Goal: Task Accomplishment & Management: Use online tool/utility

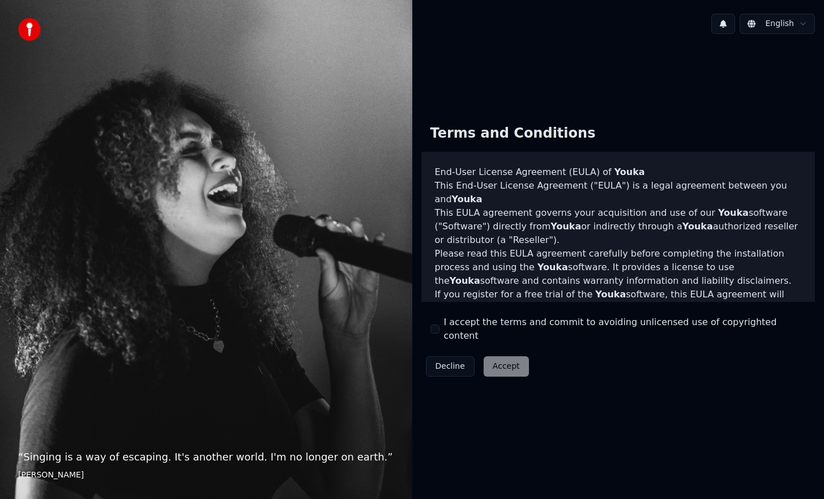
click at [477, 332] on label "I accept the terms and commit to avoiding unlicensed use of copyrighted content" at bounding box center [625, 328] width 362 height 27
click at [439, 332] on button "I accept the terms and commit to avoiding unlicensed use of copyrighted content" at bounding box center [434, 328] width 9 height 9
click at [494, 356] on button "Accept" at bounding box center [505, 366] width 45 height 20
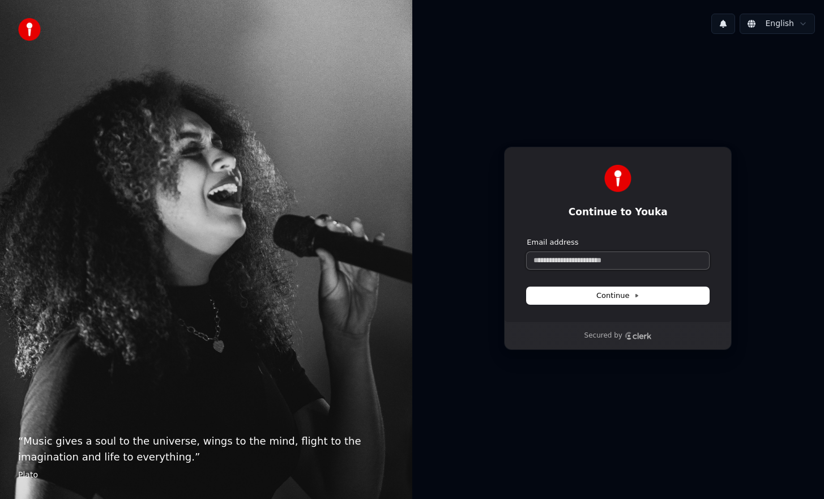
click at [616, 262] on input "Email address" at bounding box center [617, 260] width 182 height 17
click at [611, 264] on input "Email address" at bounding box center [617, 260] width 182 height 17
click at [575, 255] on input "Email address" at bounding box center [617, 260] width 182 height 17
paste input "**********"
click at [611, 296] on span "Continue" at bounding box center [617, 295] width 43 height 10
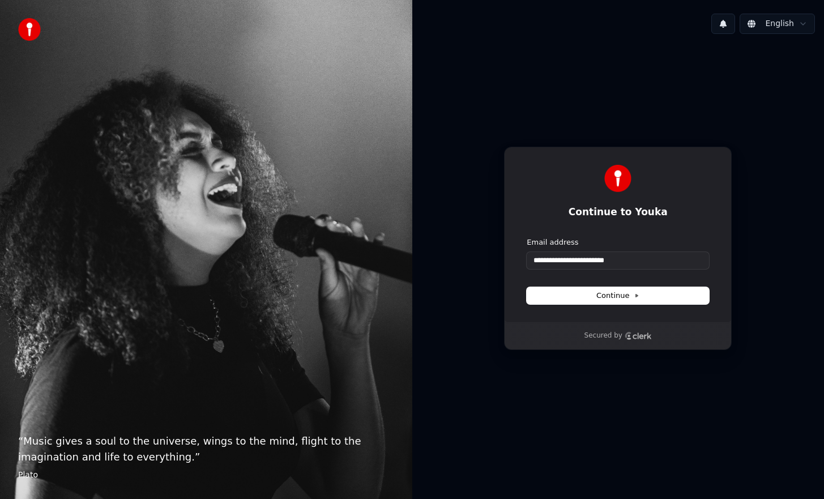
type input "**********"
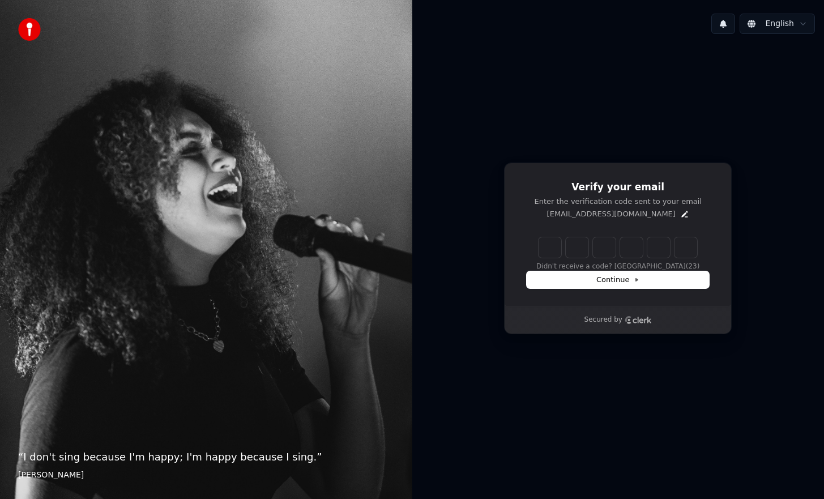
click at [548, 246] on input "Enter verification code" at bounding box center [617, 247] width 158 height 20
paste input "******"
type input "******"
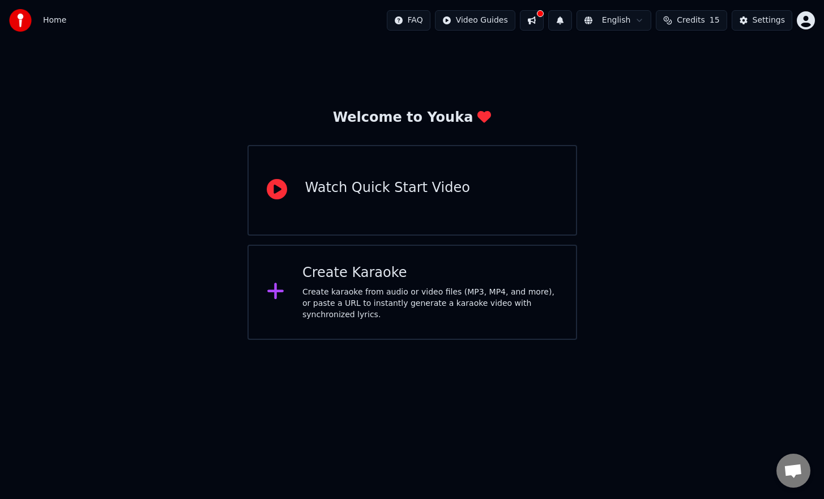
click at [344, 278] on div "Create Karaoke" at bounding box center [429, 273] width 255 height 18
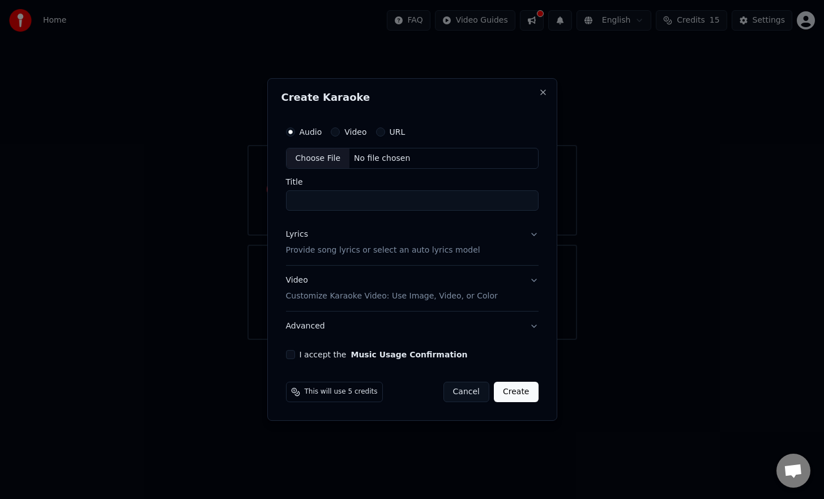
click at [336, 158] on div "Choose File" at bounding box center [317, 158] width 63 height 20
click at [421, 192] on input "Title" at bounding box center [412, 201] width 252 height 20
type input "**********"
click at [534, 237] on button "Lyrics Provide song lyrics or select an auto lyrics model" at bounding box center [412, 242] width 257 height 45
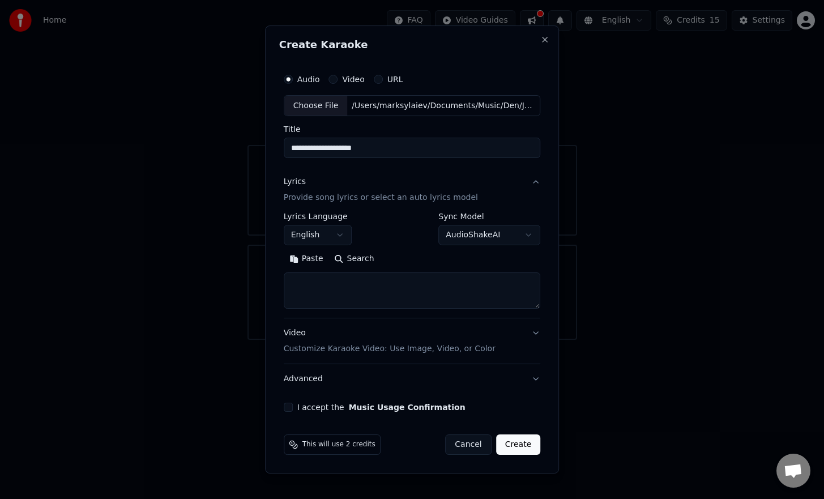
click at [366, 286] on textarea at bounding box center [412, 291] width 257 height 36
click at [338, 279] on textarea at bounding box center [412, 291] width 257 height 36
paste textarea "**********"
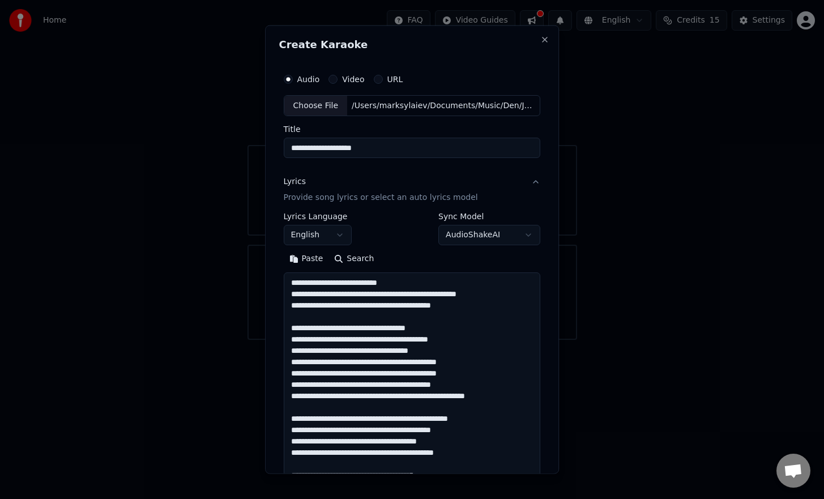
scroll to position [523, 0]
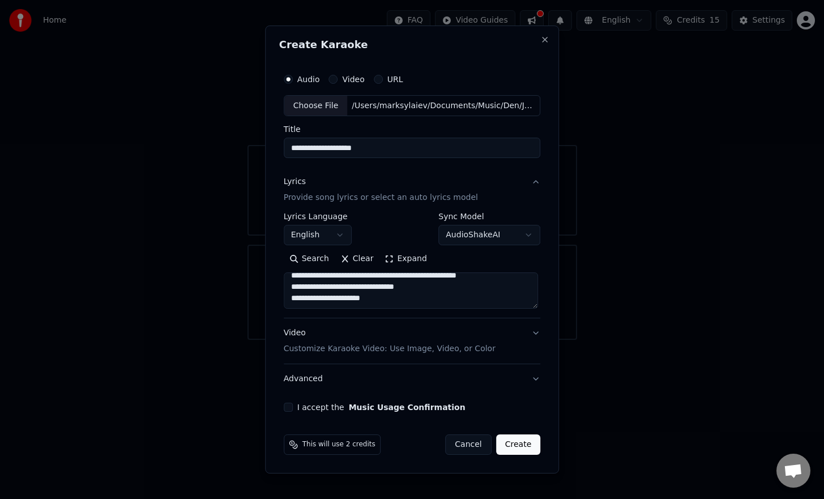
type textarea "**********"
click at [529, 330] on button "Video Customize Karaoke Video: Use Image, Video, or Color" at bounding box center [412, 341] width 257 height 45
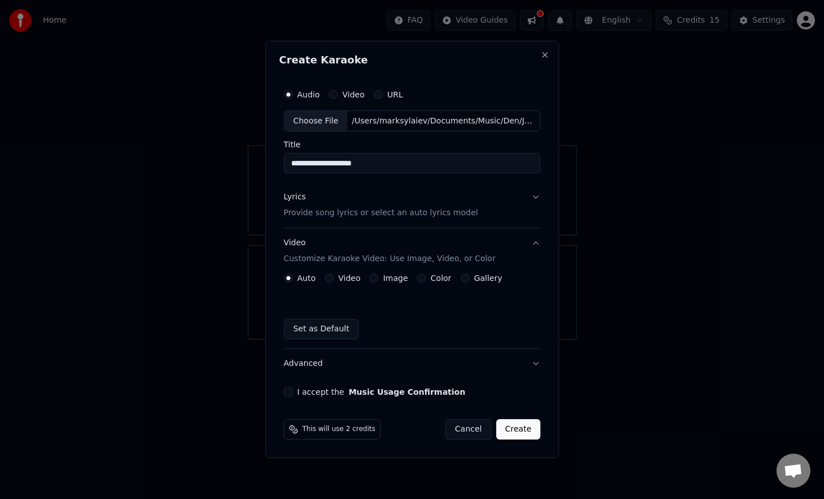
click at [380, 276] on div "Image" at bounding box center [388, 277] width 38 height 9
click at [370, 277] on button "Image" at bounding box center [373, 277] width 9 height 9
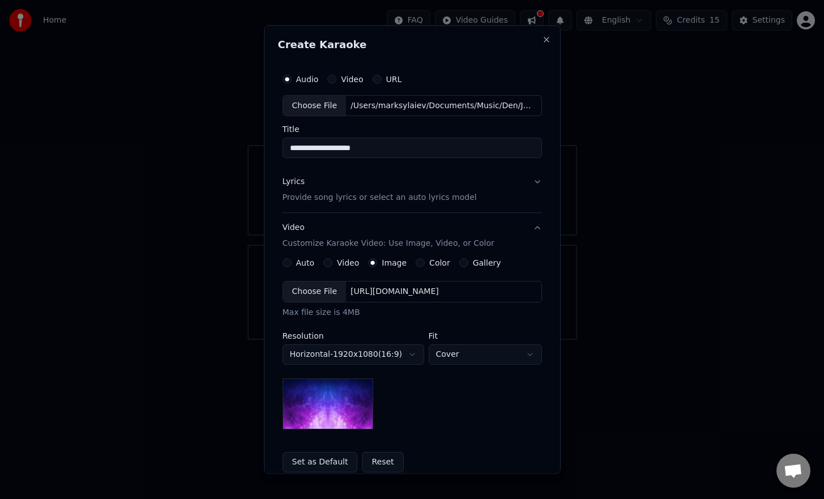
click at [391, 340] on body "**********" at bounding box center [412, 170] width 824 height 340
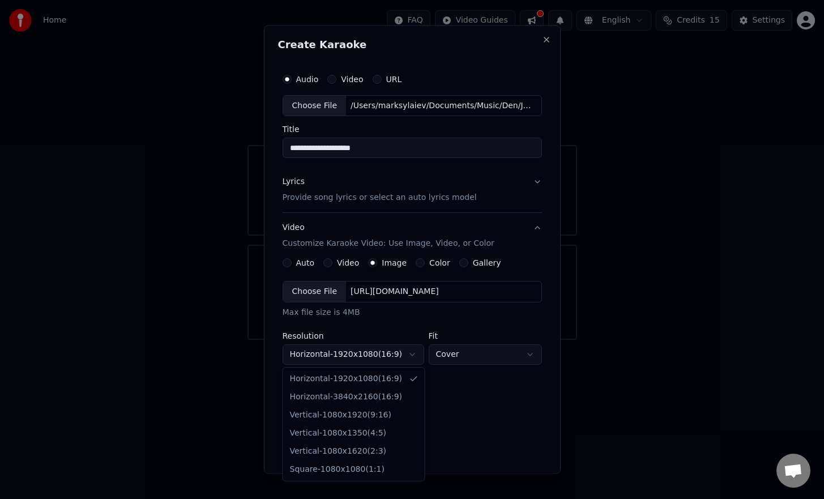
click at [391, 340] on body "**********" at bounding box center [412, 170] width 824 height 340
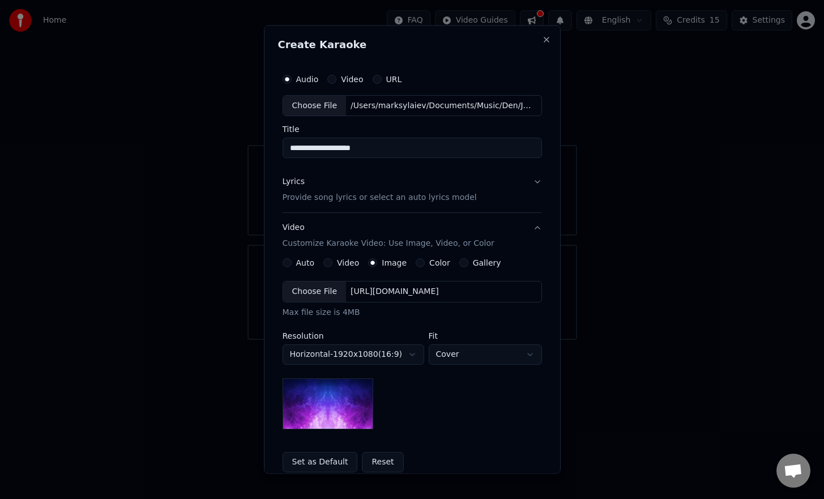
scroll to position [24, 0]
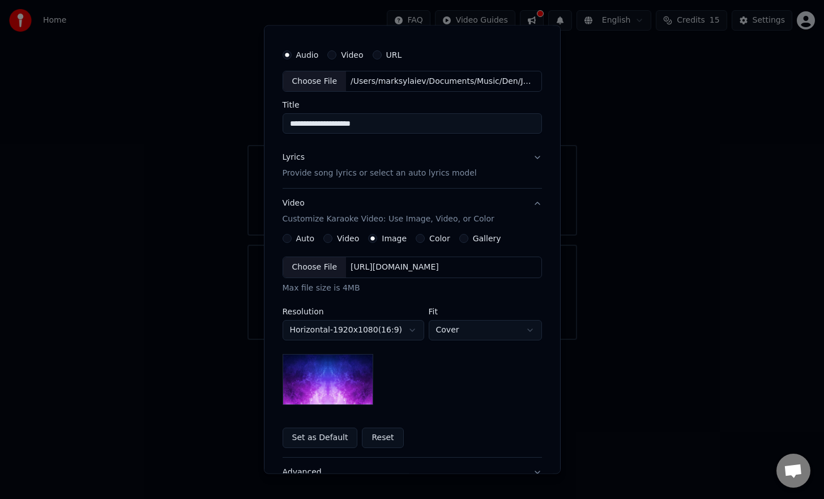
click at [348, 379] on img at bounding box center [327, 379] width 91 height 51
click at [328, 265] on div "Choose File" at bounding box center [314, 267] width 63 height 20
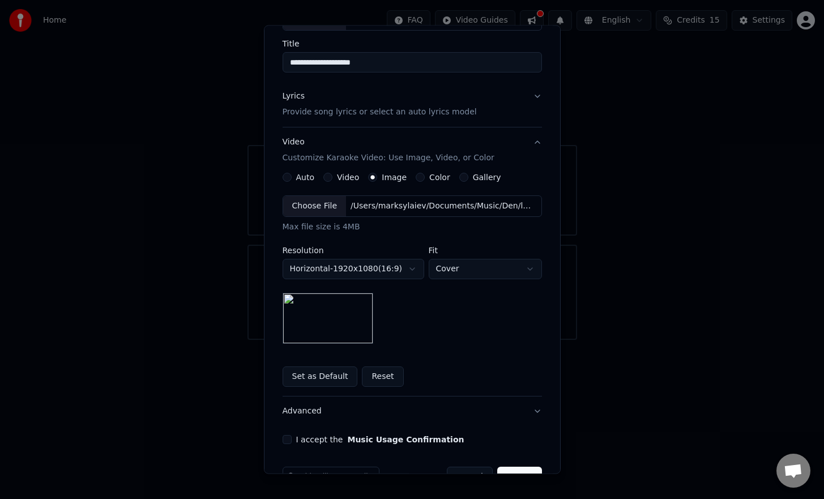
scroll to position [117, 0]
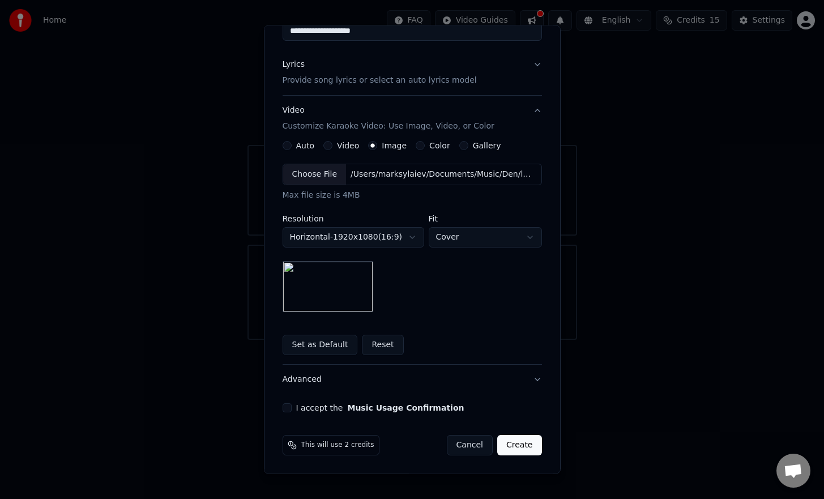
click at [336, 410] on label "I accept the Music Usage Confirmation" at bounding box center [380, 408] width 168 height 8
click at [292, 410] on button "I accept the Music Usage Confirmation" at bounding box center [286, 407] width 9 height 9
click at [524, 437] on button "Create" at bounding box center [519, 445] width 45 height 20
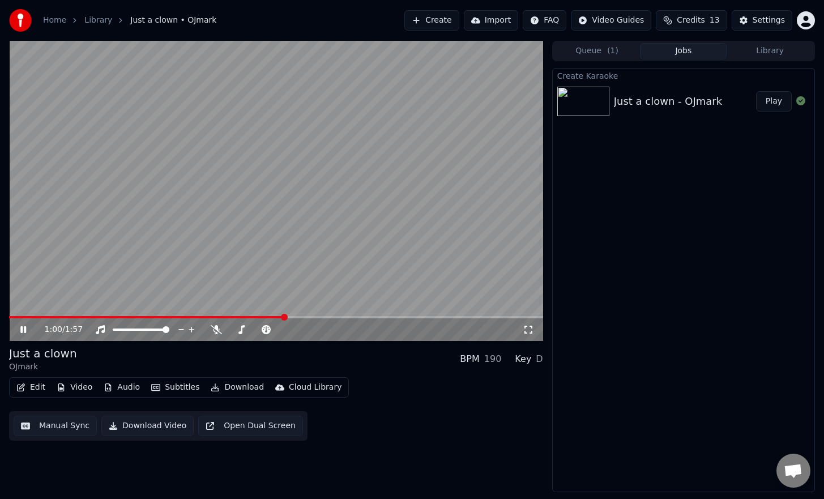
click at [26, 329] on icon at bounding box center [23, 329] width 6 height 7
click at [26, 329] on icon at bounding box center [23, 329] width 7 height 8
click at [26, 328] on icon at bounding box center [23, 329] width 6 height 7
click at [185, 390] on button "Subtitles" at bounding box center [175, 387] width 57 height 16
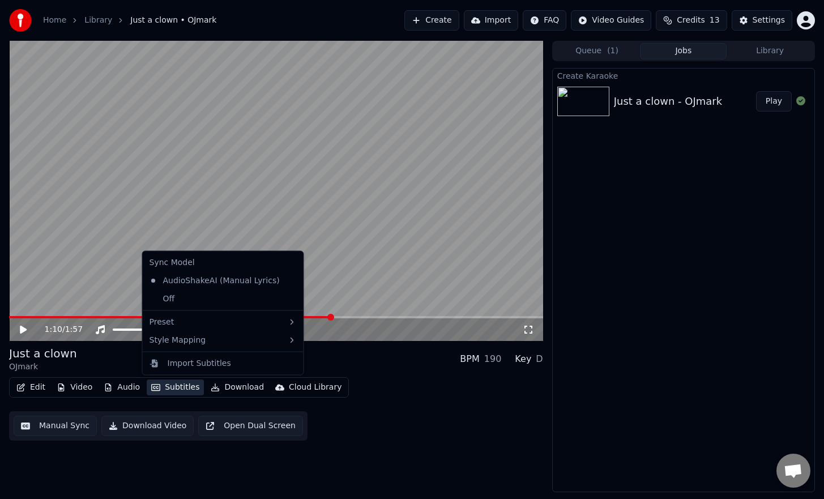
click at [185, 390] on button "Subtitles" at bounding box center [175, 387] width 57 height 16
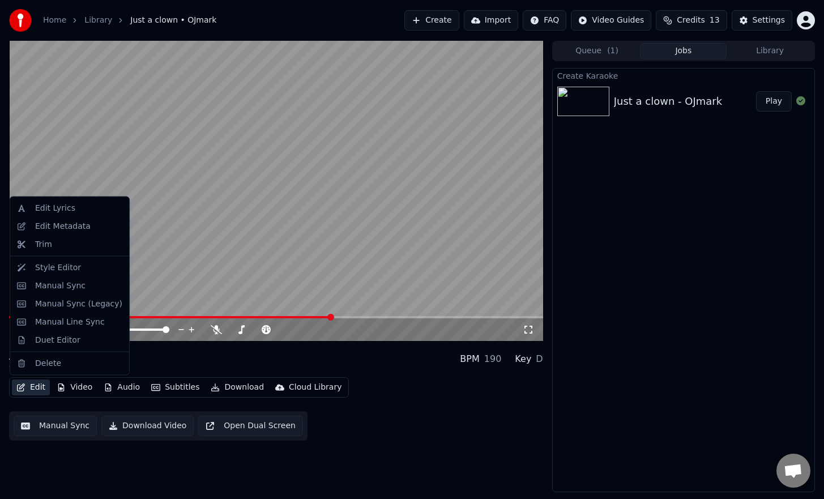
click at [43, 388] on button "Edit" at bounding box center [31, 387] width 38 height 16
click at [91, 264] on div "Style Editor" at bounding box center [78, 267] width 87 height 11
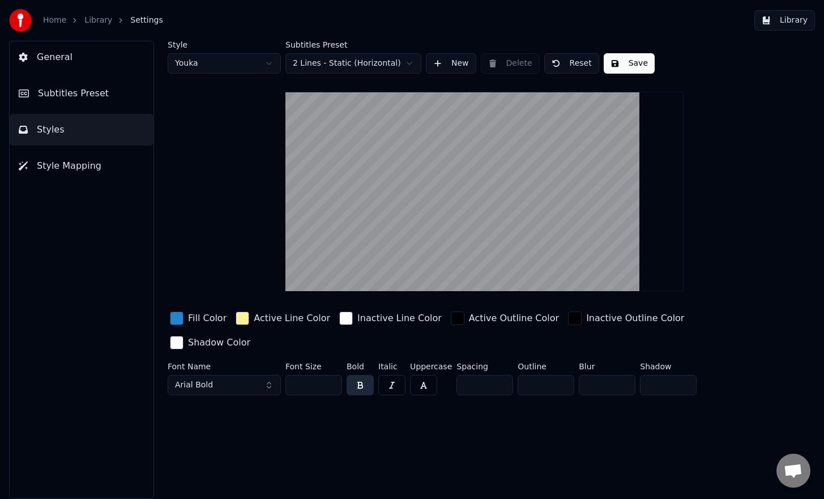
click at [175, 318] on div "button" at bounding box center [177, 318] width 14 height 14
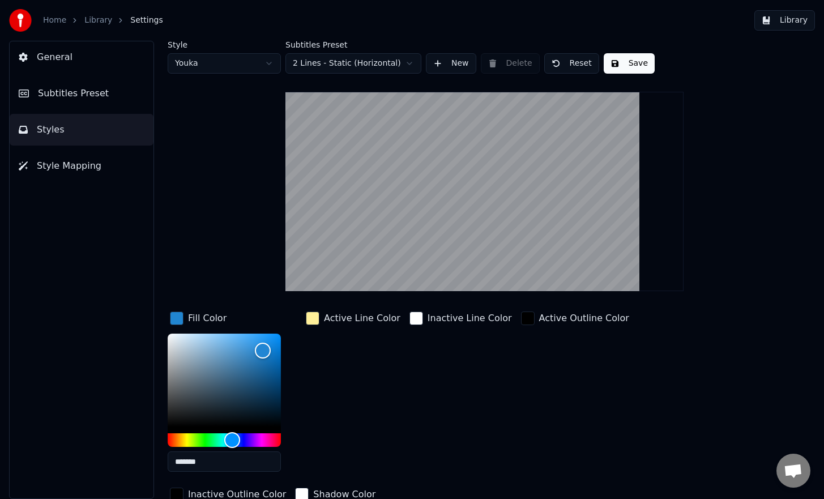
click at [228, 457] on input "*******" at bounding box center [224, 461] width 113 height 20
paste input "text"
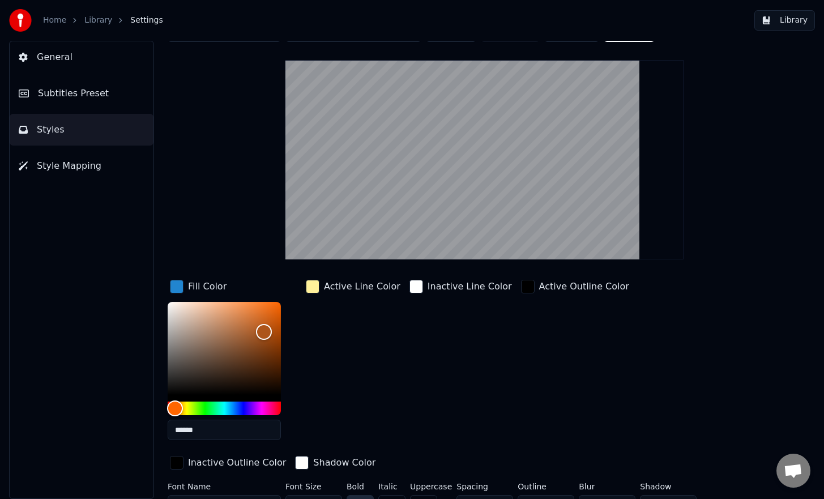
scroll to position [52, 0]
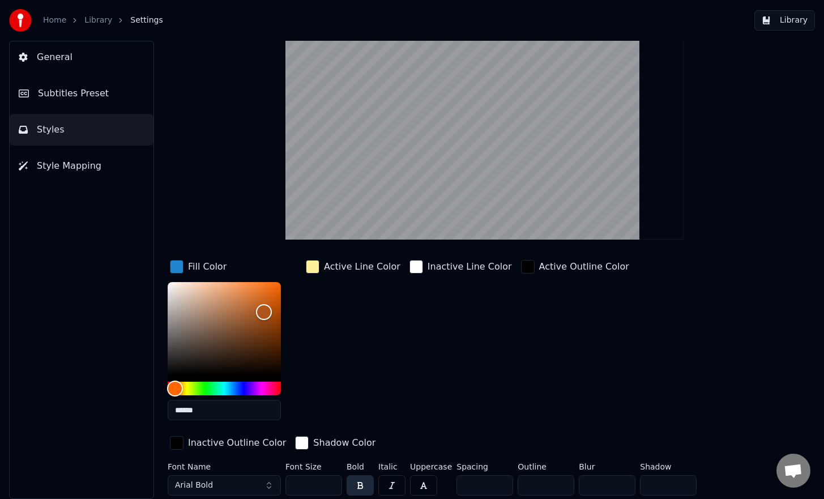
type input "******"
click at [312, 263] on div "button" at bounding box center [313, 267] width 14 height 14
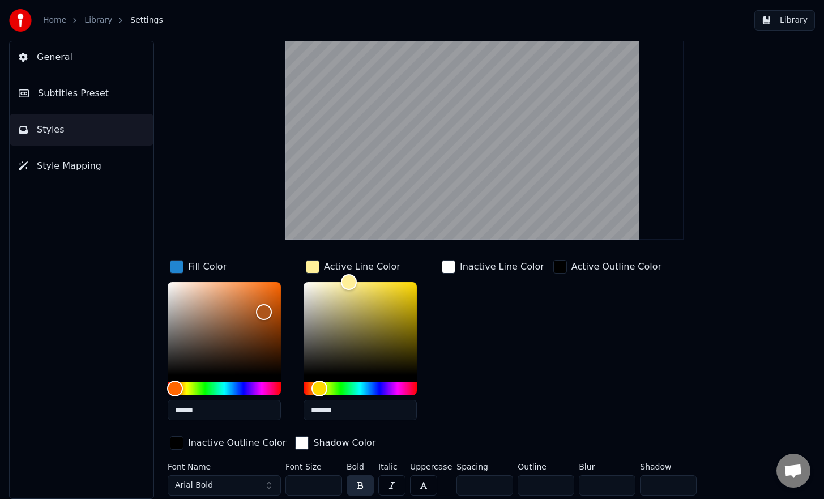
click at [349, 412] on input "*******" at bounding box center [359, 410] width 113 height 20
paste input "text"
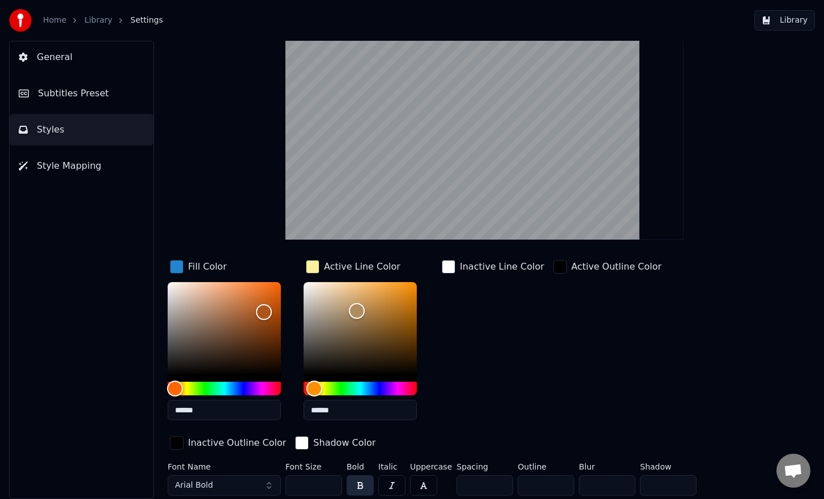
scroll to position [0, 0]
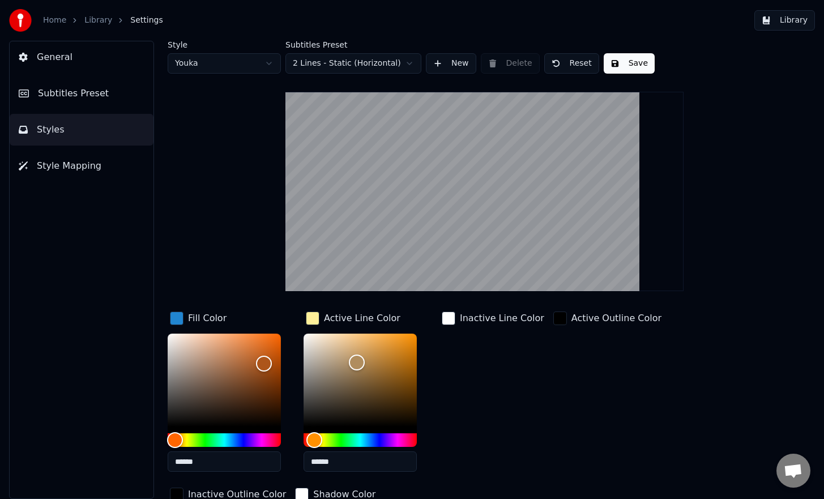
type input "******"
click at [626, 66] on button "Save" at bounding box center [628, 63] width 51 height 20
click at [88, 164] on span "Style Mapping" at bounding box center [69, 166] width 65 height 14
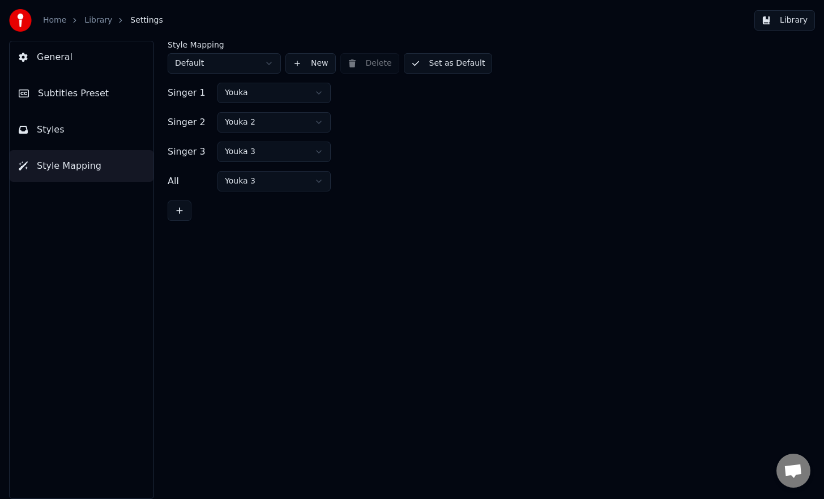
click at [104, 101] on button "Subtitles Preset" at bounding box center [82, 94] width 144 height 32
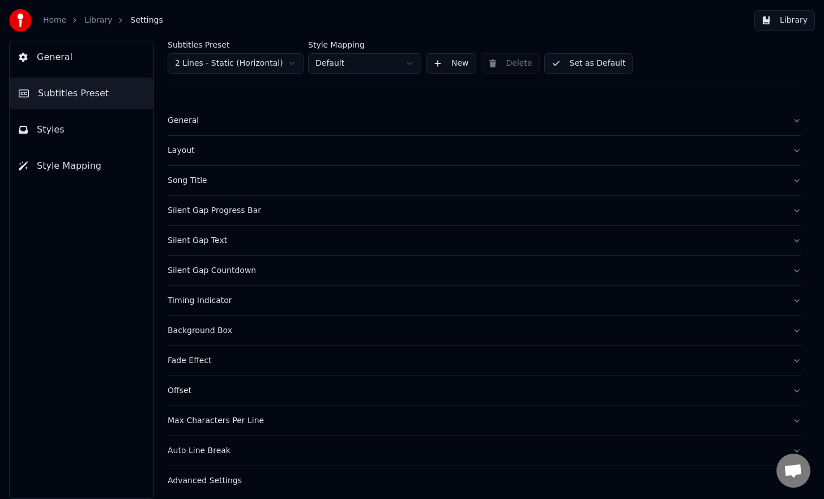
click at [123, 55] on button "General" at bounding box center [82, 57] width 144 height 32
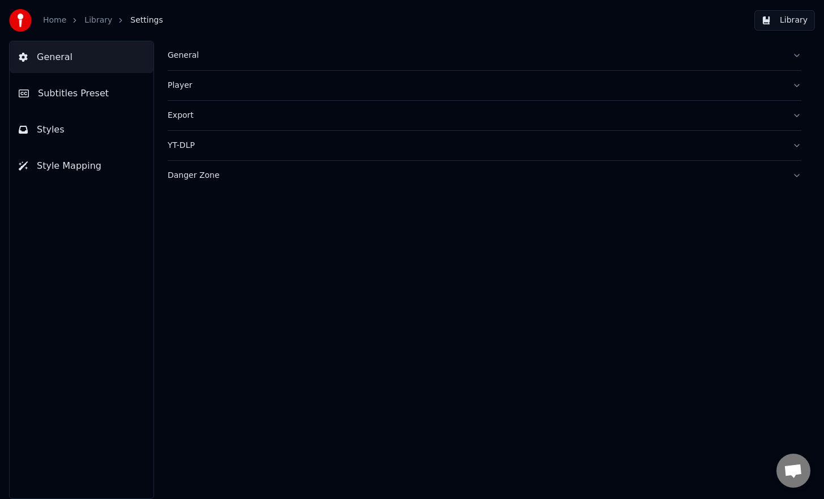
click at [96, 19] on link "Library" at bounding box center [98, 20] width 28 height 11
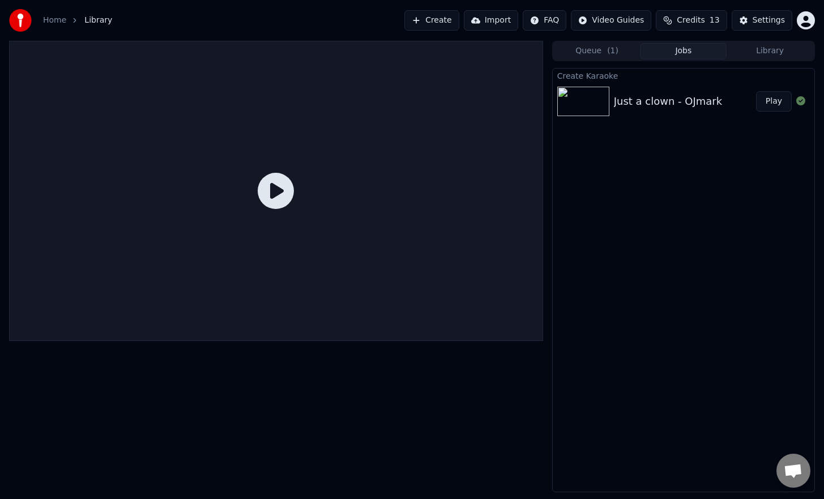
click at [581, 102] on img at bounding box center [583, 101] width 52 height 29
click at [661, 99] on div "Just a clown - OJmark" at bounding box center [668, 101] width 108 height 16
click at [761, 97] on button "Play" at bounding box center [774, 101] width 36 height 20
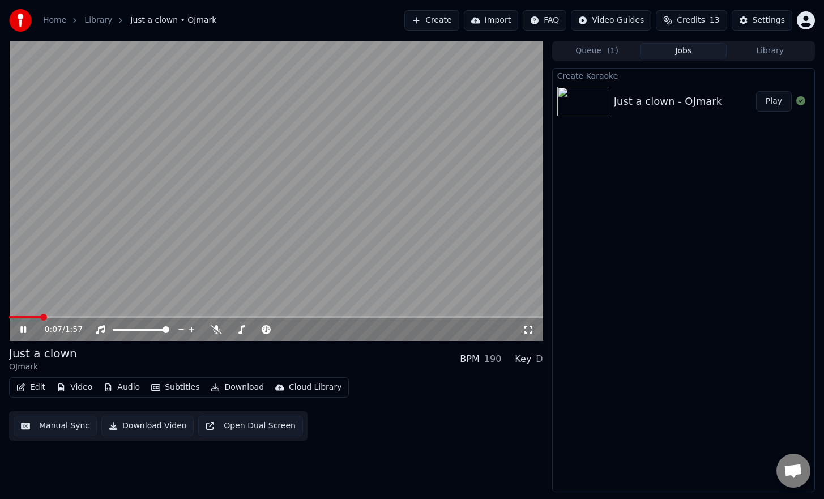
click at [42, 316] on span at bounding box center [276, 317] width 534 height 2
click at [9, 316] on span at bounding box center [11, 317] width 5 height 2
click at [18, 331] on icon at bounding box center [31, 329] width 27 height 9
click at [25, 384] on icon "button" at bounding box center [20, 387] width 9 height 8
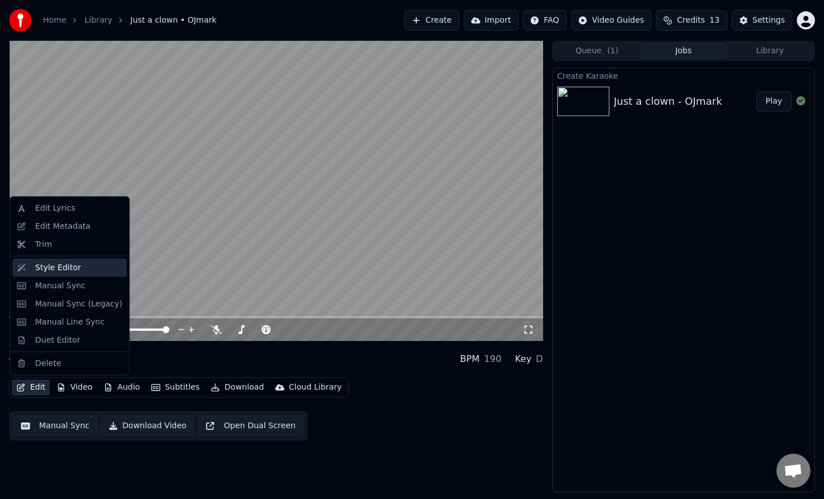
click at [83, 273] on div "Style Editor" at bounding box center [69, 267] width 114 height 18
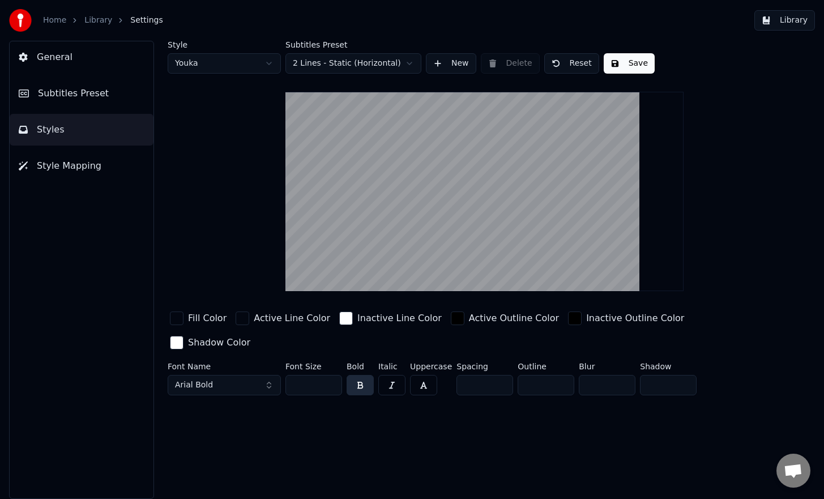
click at [443, 245] on video at bounding box center [484, 191] width 398 height 199
click at [128, 88] on button "Subtitles Preset" at bounding box center [82, 94] width 144 height 32
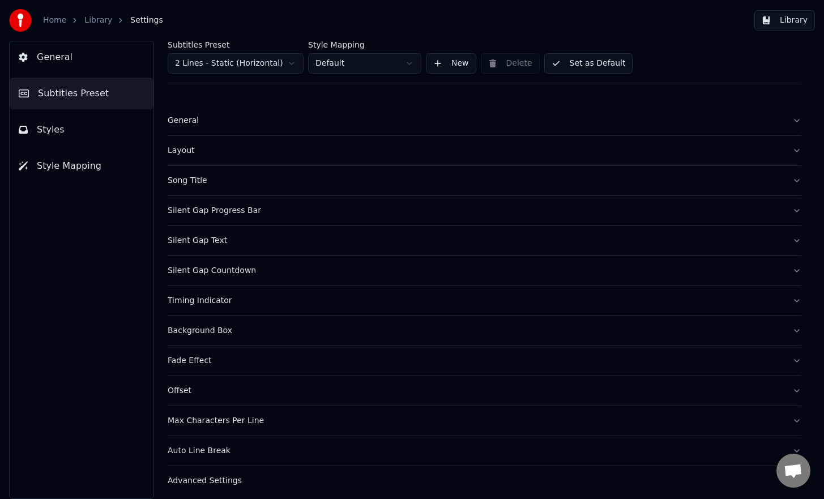
click at [76, 60] on button "General" at bounding box center [82, 57] width 144 height 32
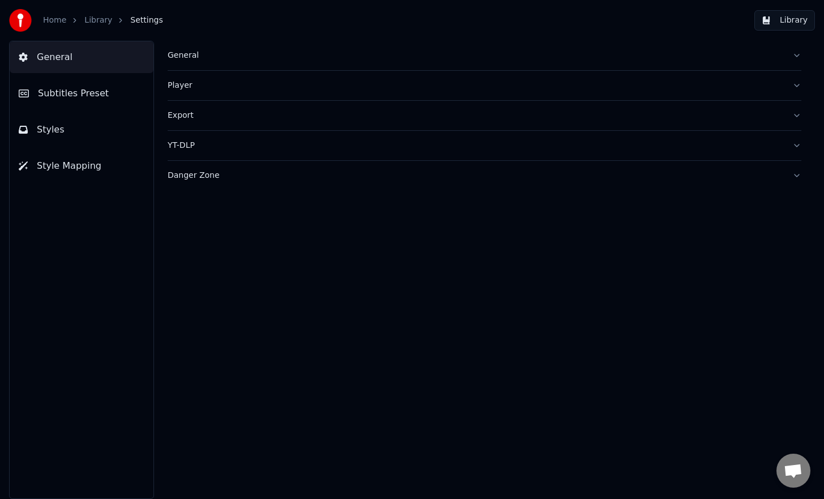
click at [93, 123] on button "Styles" at bounding box center [82, 130] width 144 height 32
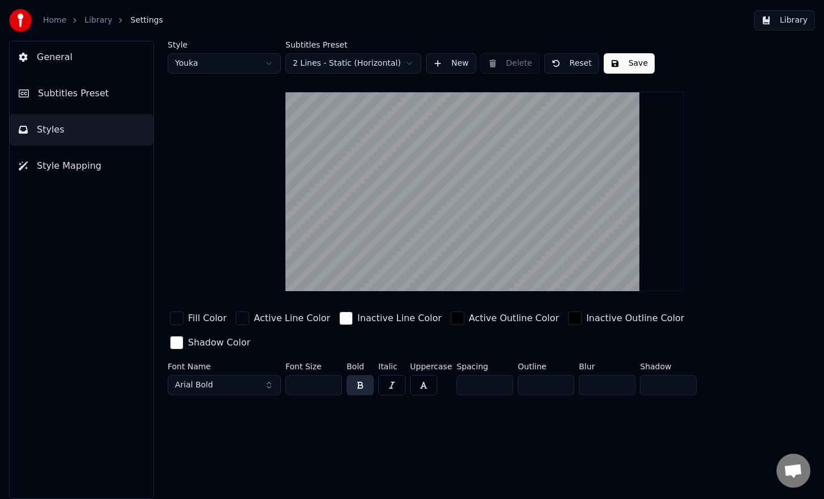
click at [246, 52] on div "Style Youka" at bounding box center [224, 57] width 113 height 33
click at [240, 66] on html "Home Library Settings Library General Subtitles Preset Styles Style Mapping Sty…" at bounding box center [412, 249] width 824 height 499
click at [243, 65] on html "Home Library Settings Library General Subtitles Preset Styles Style Mapping Sty…" at bounding box center [412, 249] width 824 height 499
click at [319, 63] on html "Home Library Settings Library General Subtitles Preset Styles Style Mapping Sty…" at bounding box center [412, 249] width 824 height 499
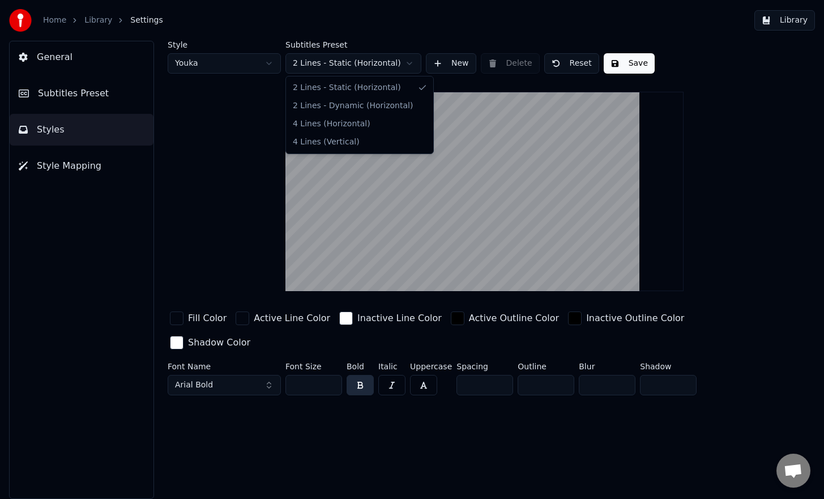
click at [319, 63] on html "Home Library Settings Library General Subtitles Preset Styles Style Mapping Sty…" at bounding box center [412, 249] width 824 height 499
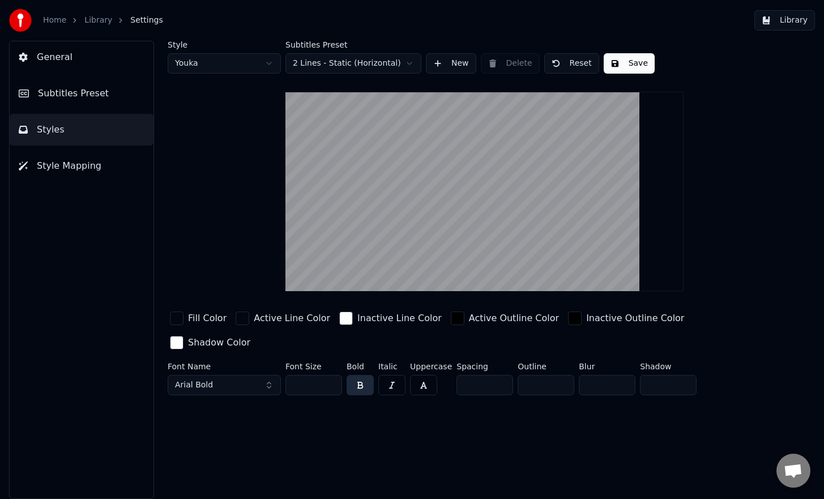
click at [320, 63] on html "Home Library Settings Library General Subtitles Preset Styles Style Mapping Sty…" at bounding box center [412, 249] width 824 height 499
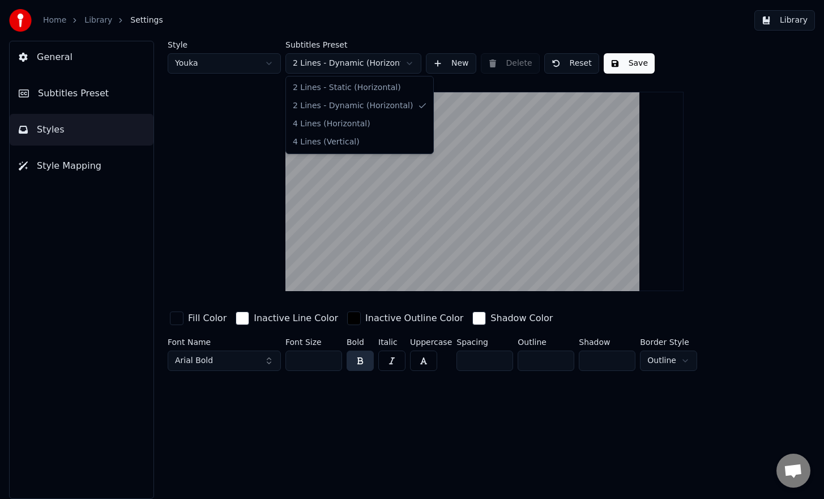
click at [363, 69] on html "Home Library Settings Library General Subtitles Preset Styles Style Mapping Sty…" at bounding box center [412, 249] width 824 height 499
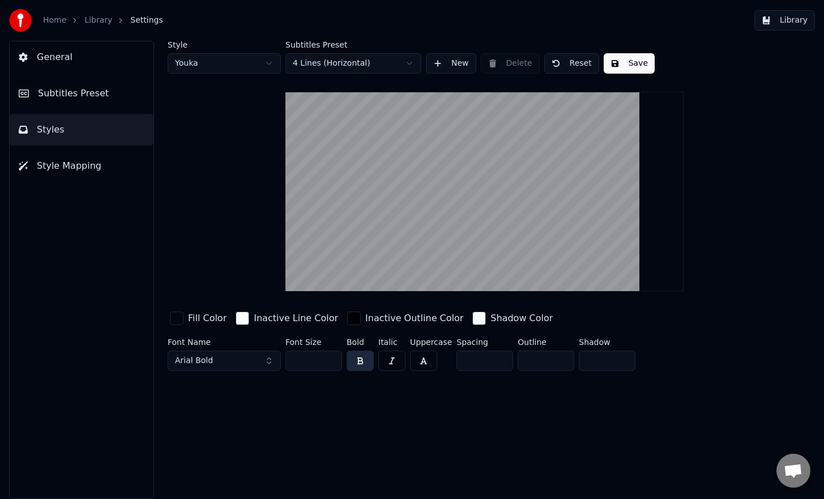
click at [353, 63] on html "Home Library Settings Library General Subtitles Preset Styles Style Mapping Sty…" at bounding box center [412, 249] width 824 height 499
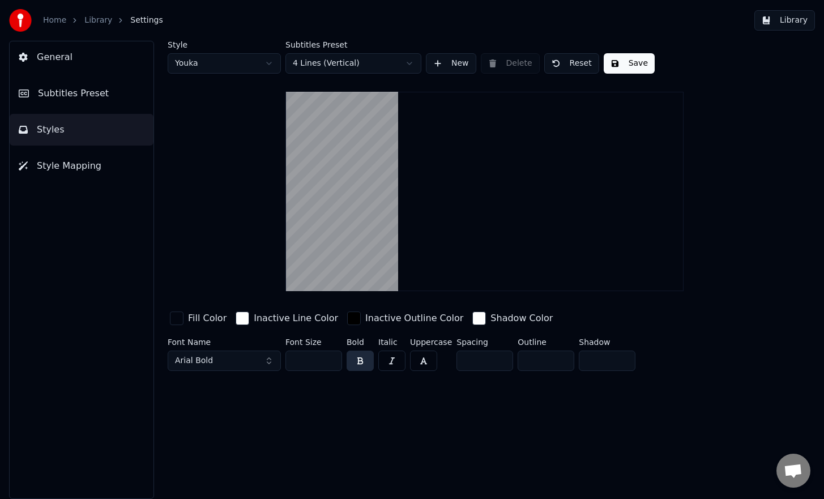
click at [362, 63] on html "Home Library Settings Library General Subtitles Preset Styles Style Mapping Sty…" at bounding box center [412, 249] width 824 height 499
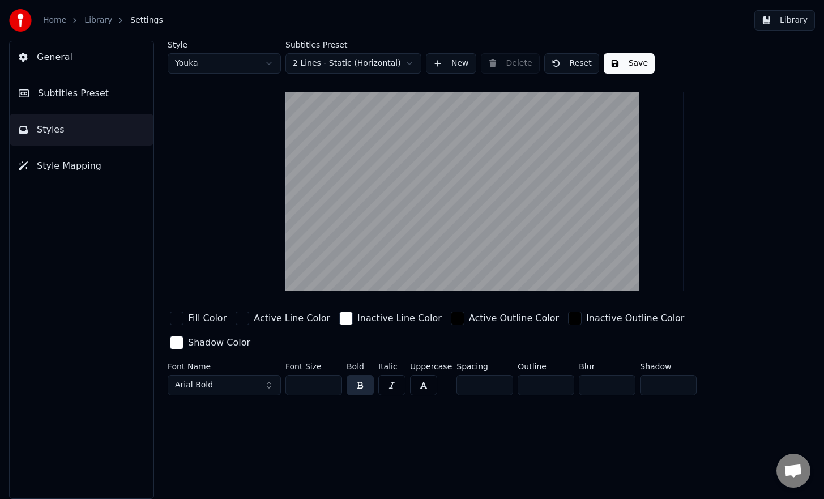
click at [388, 63] on html "Home Library Settings Library General Subtitles Preset Styles Style Mapping Sty…" at bounding box center [412, 249] width 824 height 499
click at [393, 67] on html "Home Library Settings Library General Subtitles Preset Styles Style Mapping Sty…" at bounding box center [412, 249] width 824 height 499
click at [175, 317] on div "button" at bounding box center [177, 318] width 14 height 14
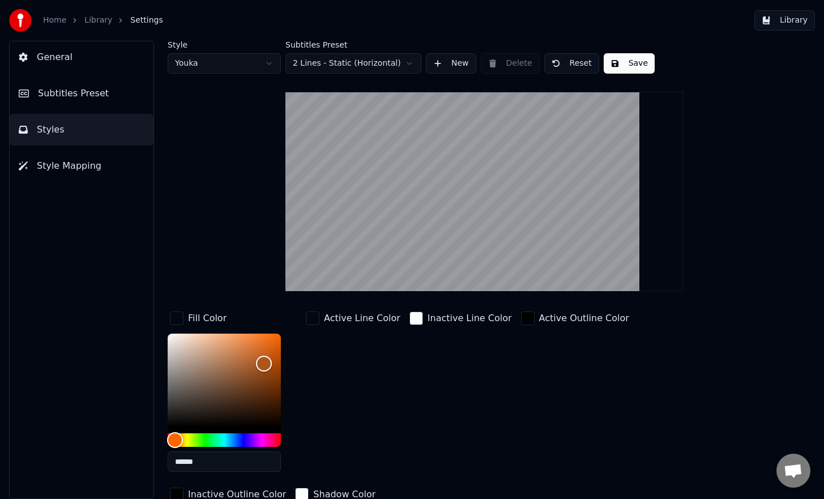
scroll to position [52, 0]
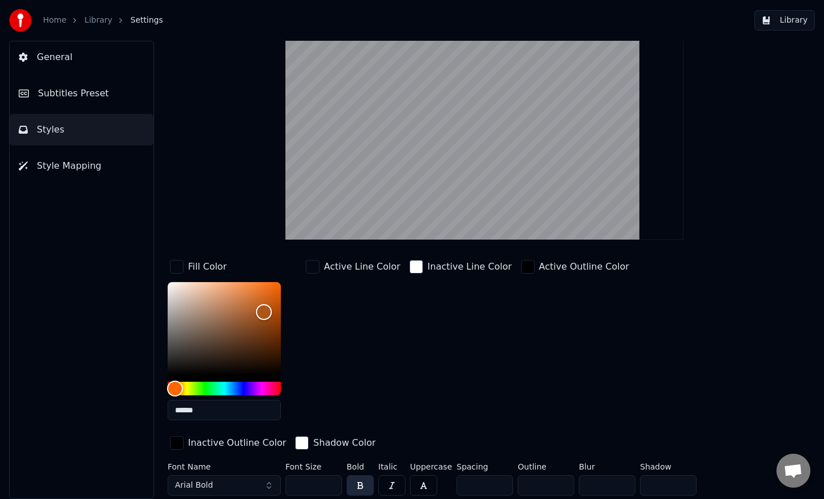
click at [215, 222] on div "Style Youka Subtitles Preset 2 Lines - Static (Horizontal) New Delete Reset Sav…" at bounding box center [484, 244] width 633 height 511
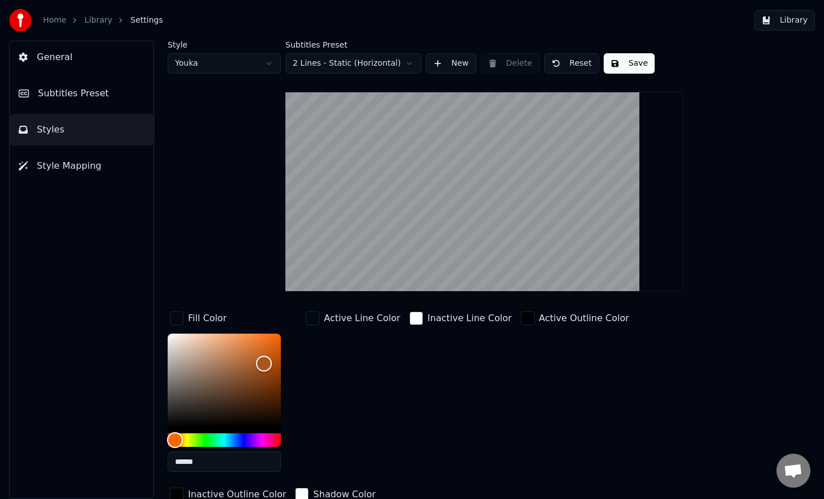
click at [264, 62] on html "Home Library Settings Library General Subtitles Preset Styles Style Mapping Sty…" at bounding box center [412, 249] width 824 height 499
click at [98, 81] on button "Subtitles Preset" at bounding box center [82, 94] width 144 height 32
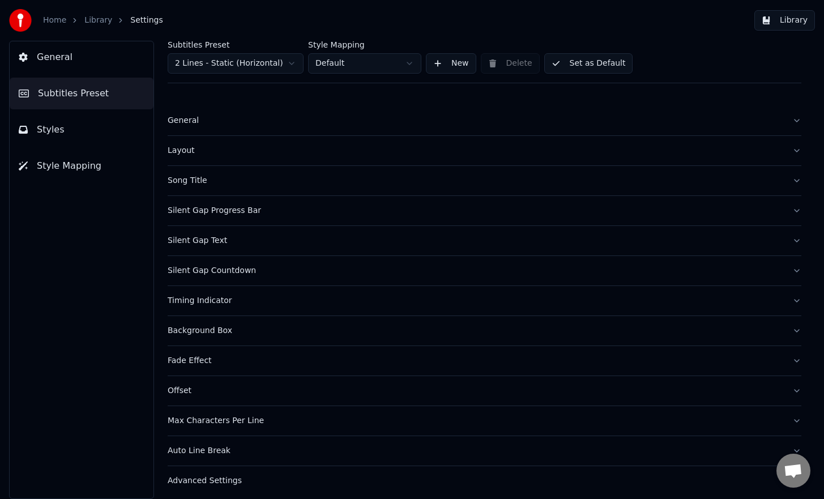
click at [204, 130] on button "General" at bounding box center [484, 120] width 633 height 29
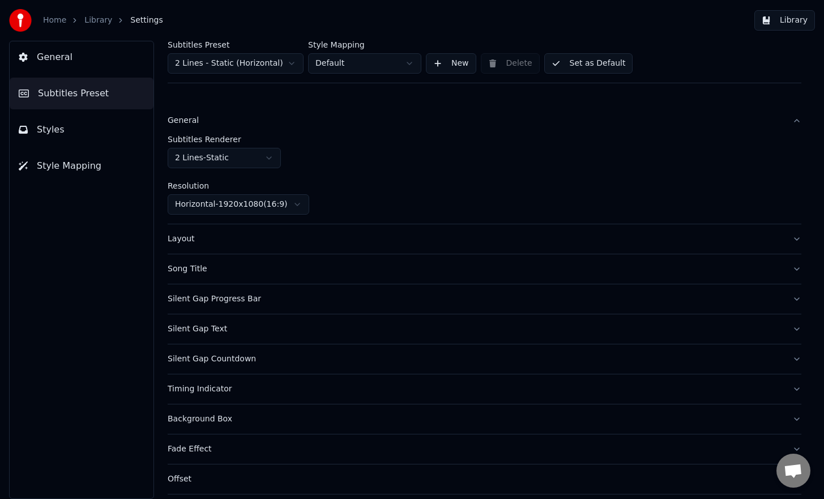
click at [208, 123] on div "General" at bounding box center [475, 120] width 615 height 11
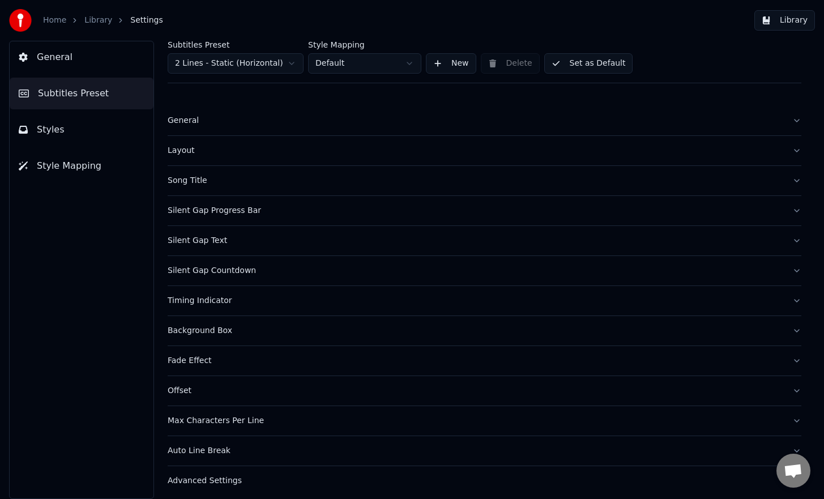
click at [203, 151] on div "Layout" at bounding box center [475, 150] width 615 height 11
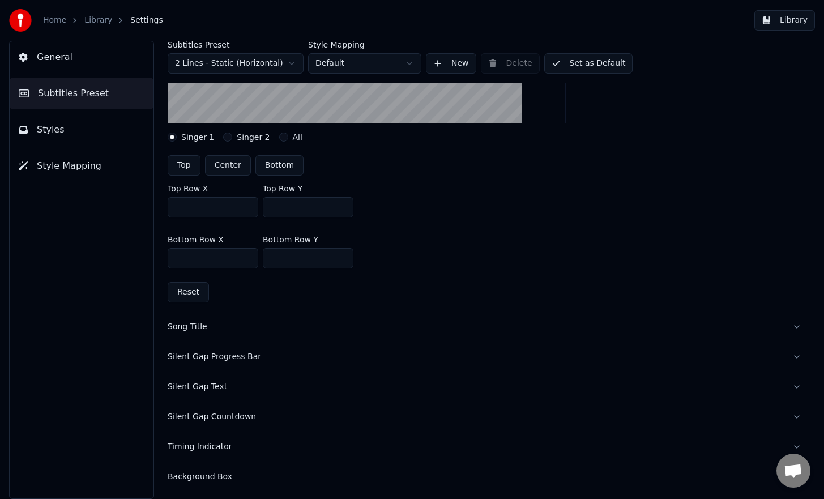
scroll to position [267, 0]
click at [211, 322] on div "Song Title" at bounding box center [475, 325] width 615 height 11
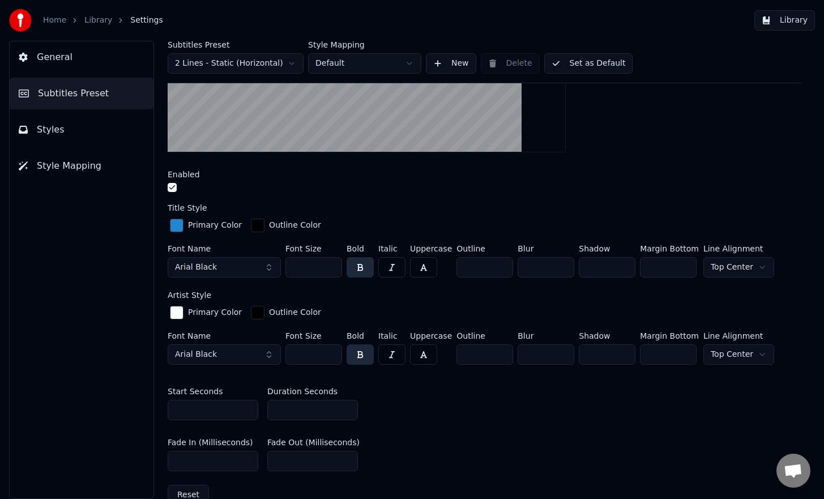
scroll to position [223, 0]
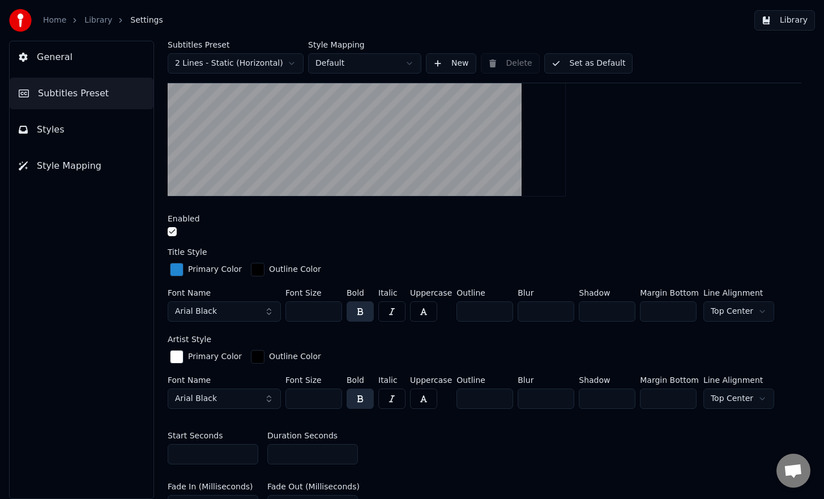
click at [179, 265] on div "button" at bounding box center [177, 270] width 14 height 14
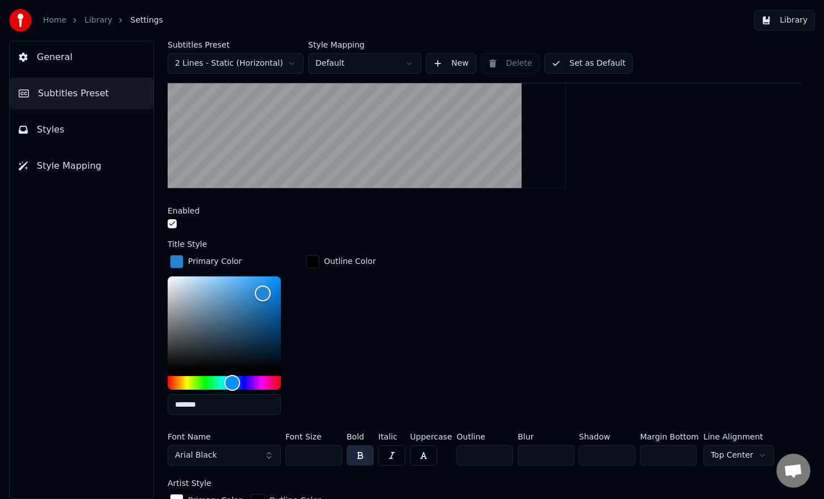
scroll to position [136, 0]
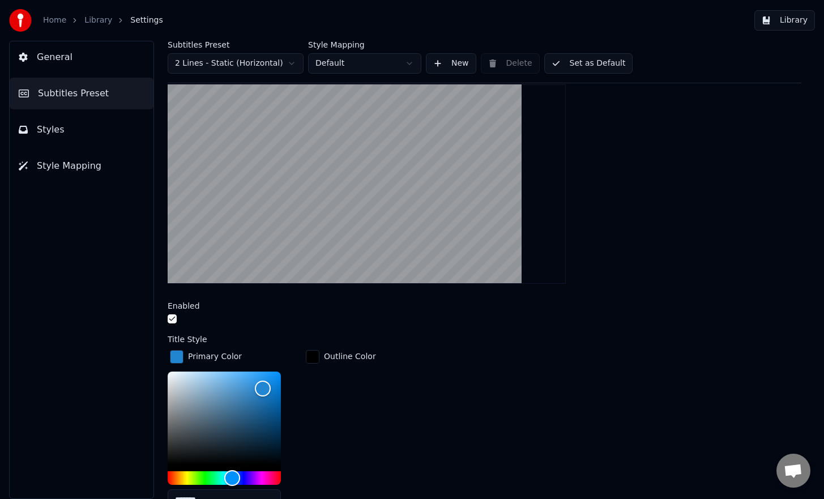
click at [173, 318] on button "button" at bounding box center [172, 318] width 9 height 9
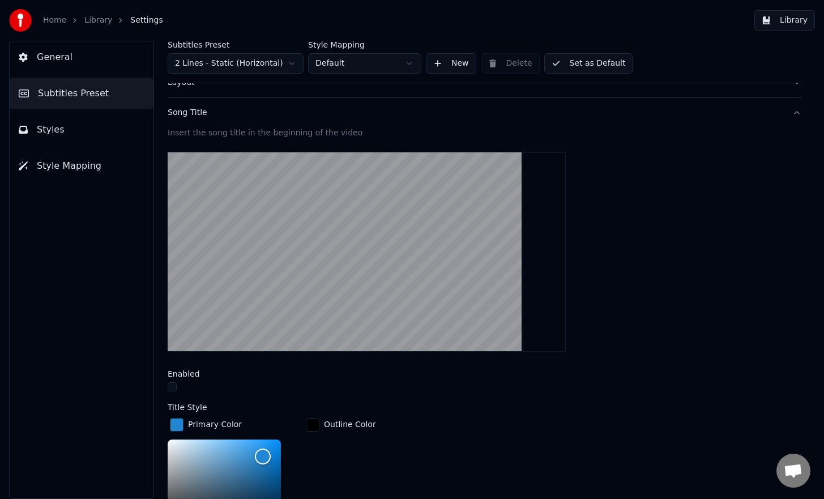
scroll to position [0, 0]
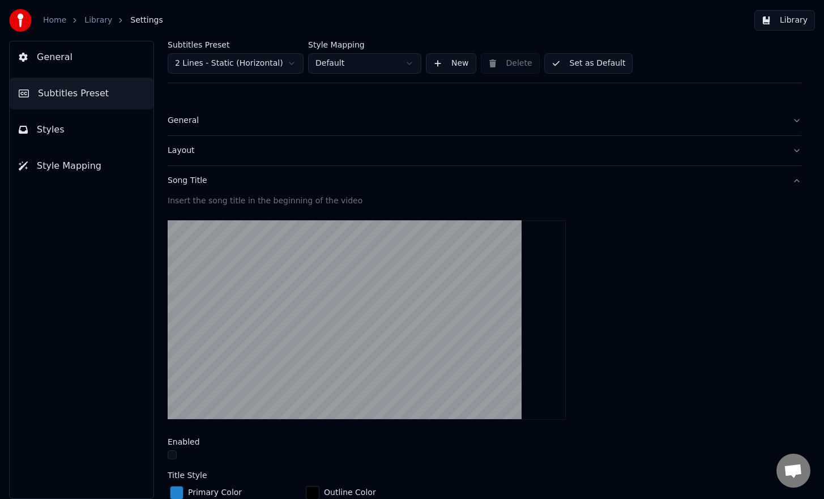
click at [57, 22] on link "Home" at bounding box center [54, 20] width 23 height 11
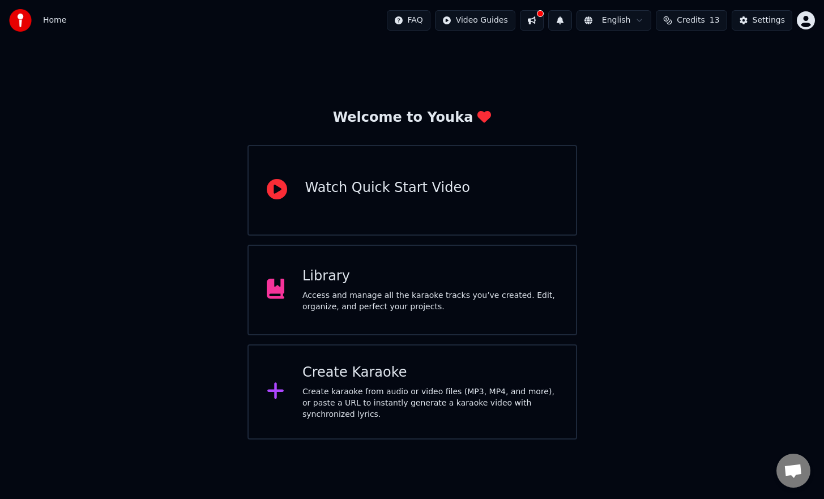
click at [811, 21] on html "Home FAQ Video Guides English Credits 13 Settings Welcome to Youka Watch Quick …" at bounding box center [412, 219] width 824 height 439
click at [21, 18] on html "Home FAQ Video Guides English Credits 13 Settings Welcome to Youka Watch Quick …" at bounding box center [412, 219] width 824 height 439
click at [21, 18] on img at bounding box center [20, 20] width 23 height 23
click at [453, 295] on div "Access and manage all the karaoke tracks you’ve created. Edit, organize, and pe…" at bounding box center [429, 301] width 255 height 23
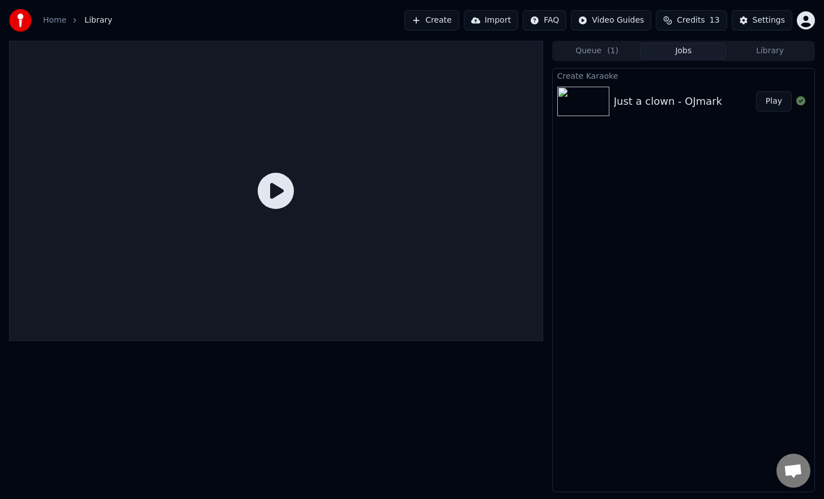
click at [585, 98] on img at bounding box center [583, 101] width 52 height 29
click at [763, 102] on button "Play" at bounding box center [774, 101] width 36 height 20
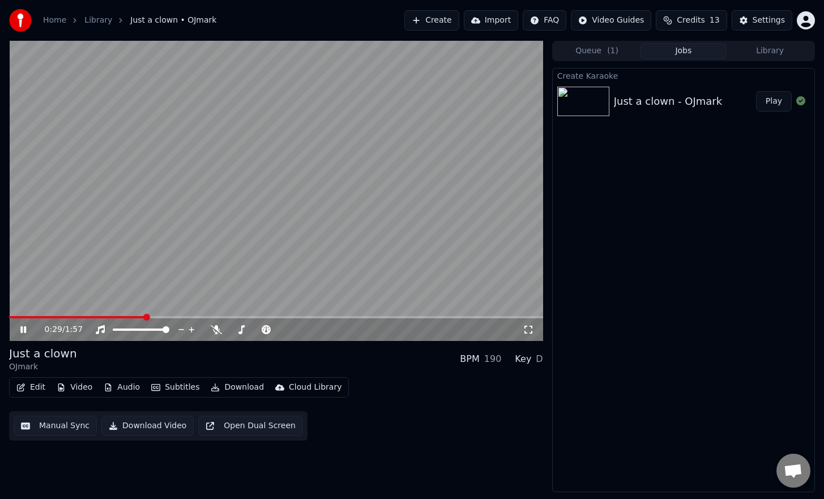
click at [23, 329] on icon at bounding box center [31, 329] width 27 height 9
click at [38, 387] on button "Edit" at bounding box center [31, 387] width 38 height 16
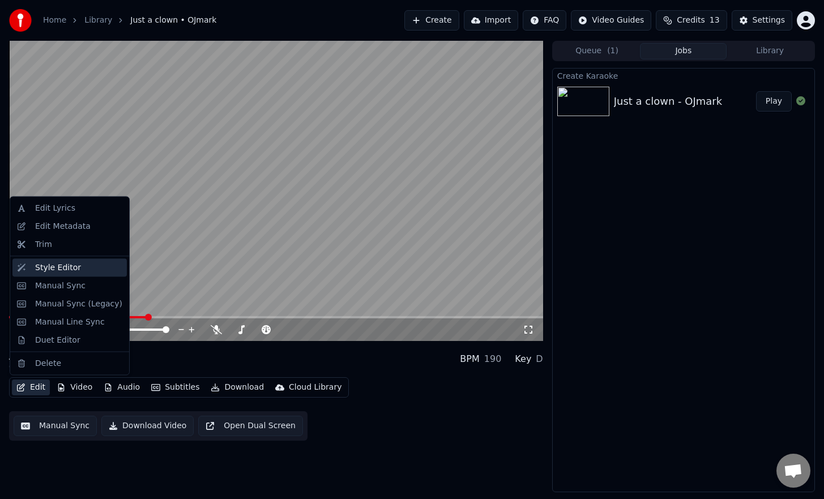
click at [100, 272] on div "Style Editor" at bounding box center [78, 267] width 87 height 11
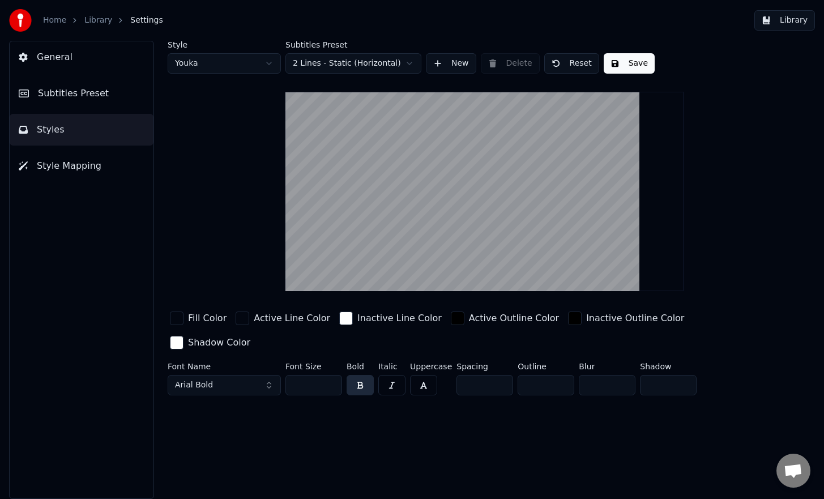
click at [112, 168] on button "Style Mapping" at bounding box center [82, 166] width 144 height 32
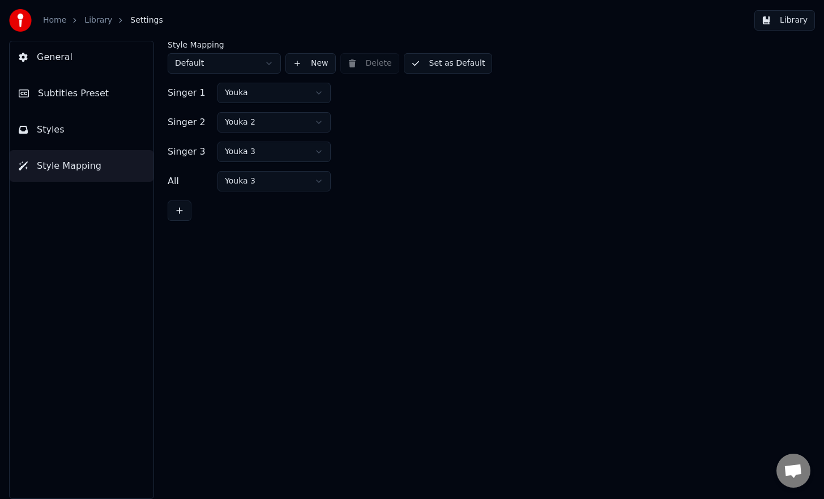
click at [130, 136] on button "Styles" at bounding box center [82, 130] width 144 height 32
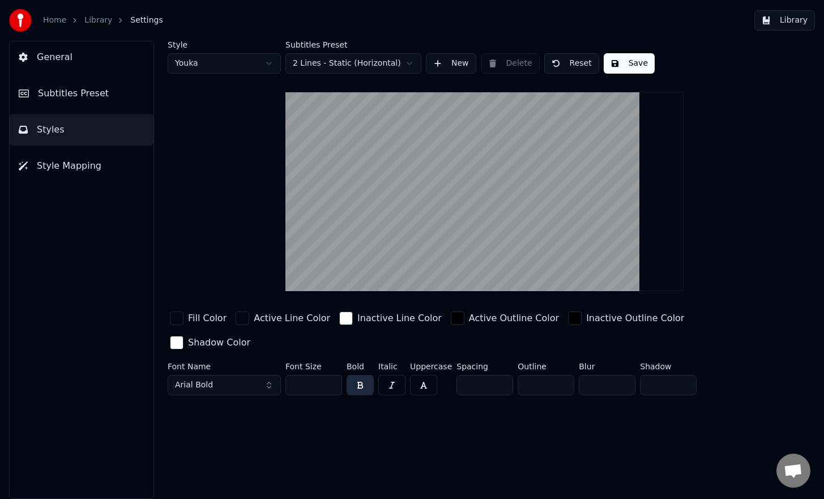
click at [82, 89] on span "Subtitles Preset" at bounding box center [73, 94] width 71 height 14
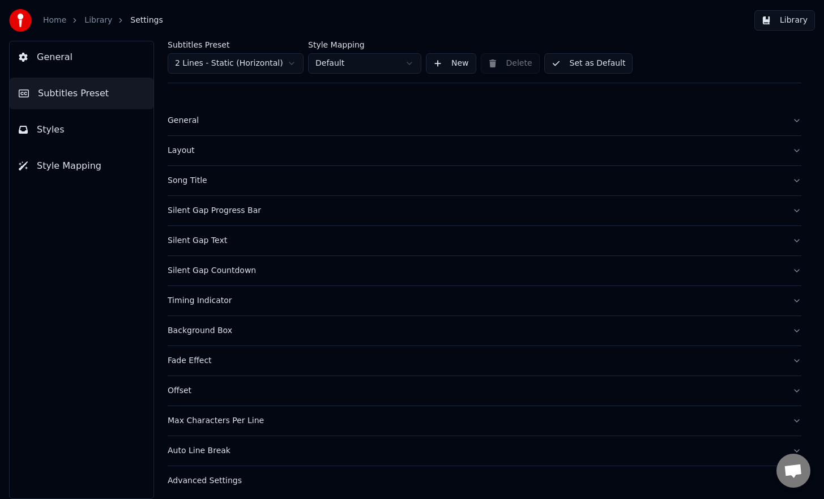
scroll to position [6, 0]
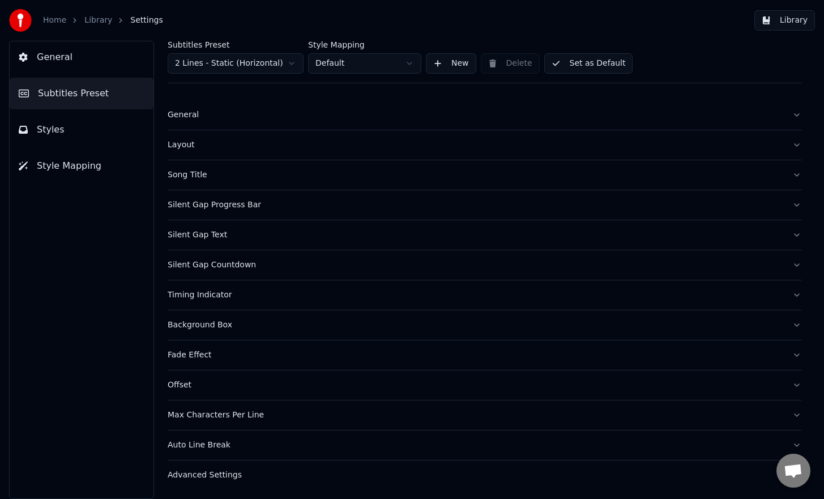
click at [222, 472] on div "Advanced Settings" at bounding box center [475, 474] width 615 height 11
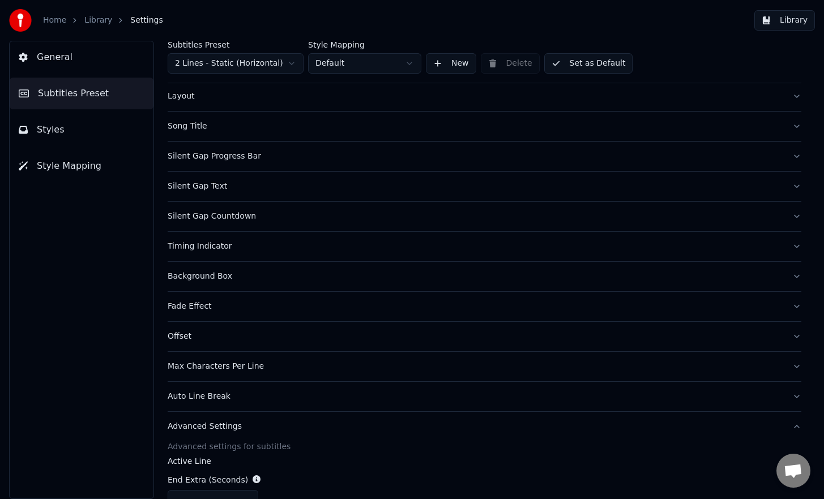
scroll to position [0, 0]
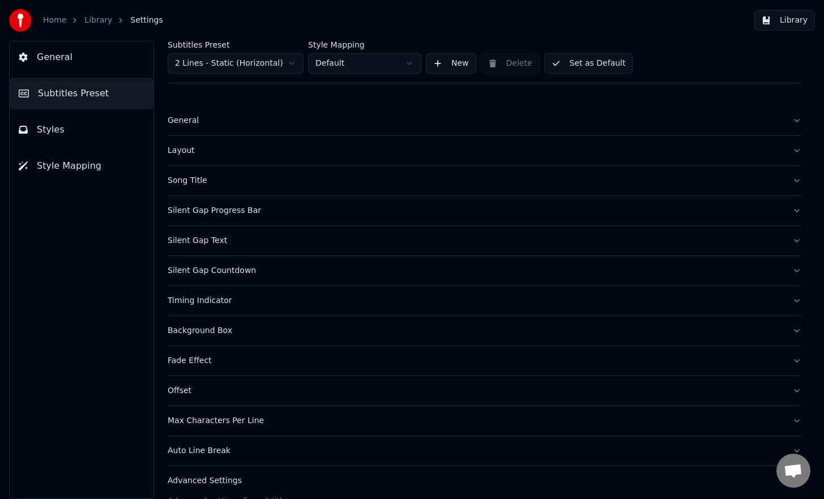
click at [110, 58] on button "General" at bounding box center [82, 57] width 144 height 32
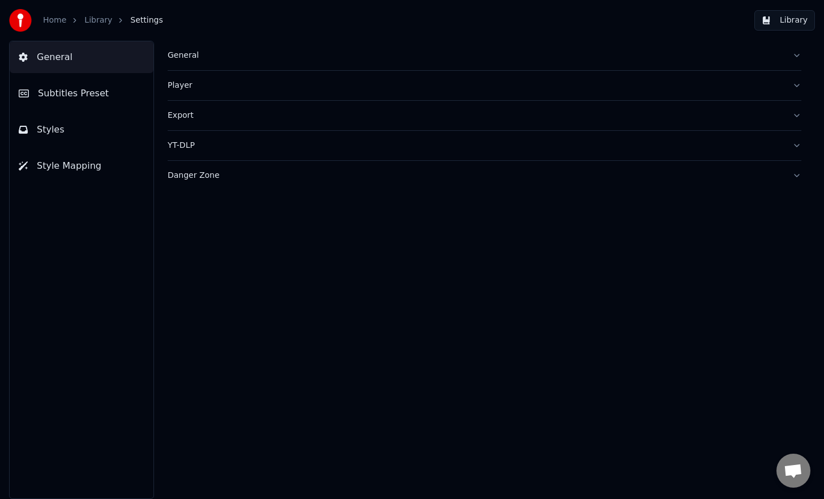
click at [194, 61] on div "General" at bounding box center [475, 55] width 615 height 11
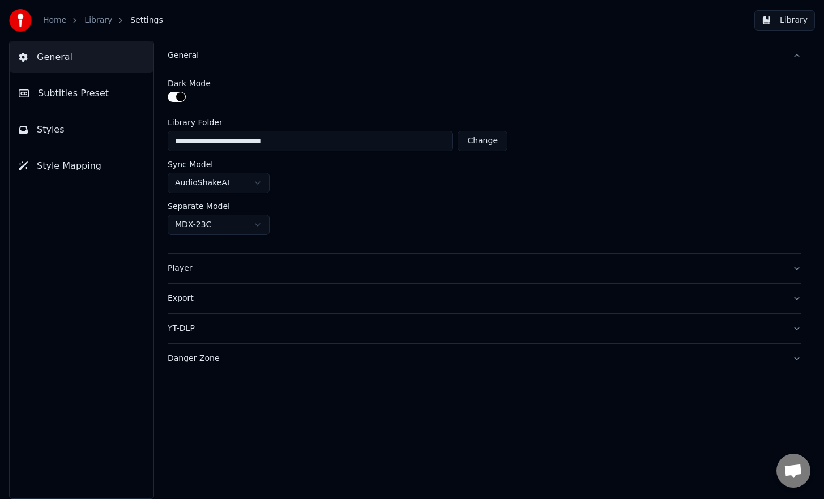
click at [194, 61] on div "General" at bounding box center [475, 55] width 615 height 11
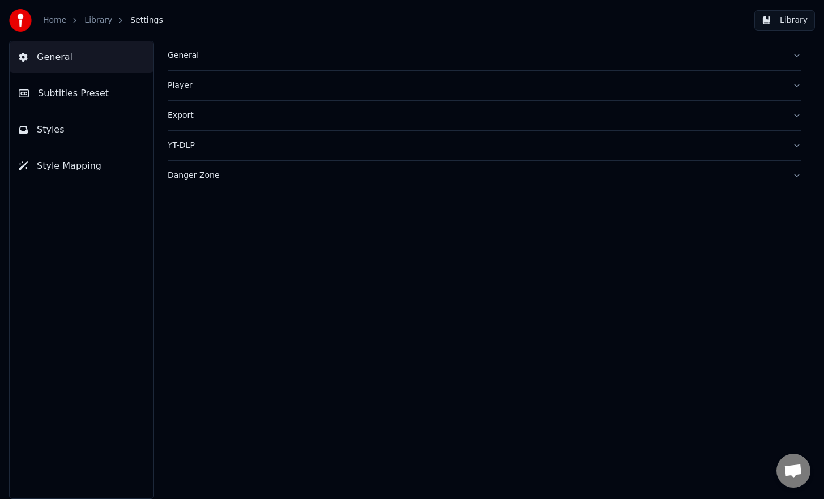
click at [95, 140] on button "Styles" at bounding box center [82, 130] width 144 height 32
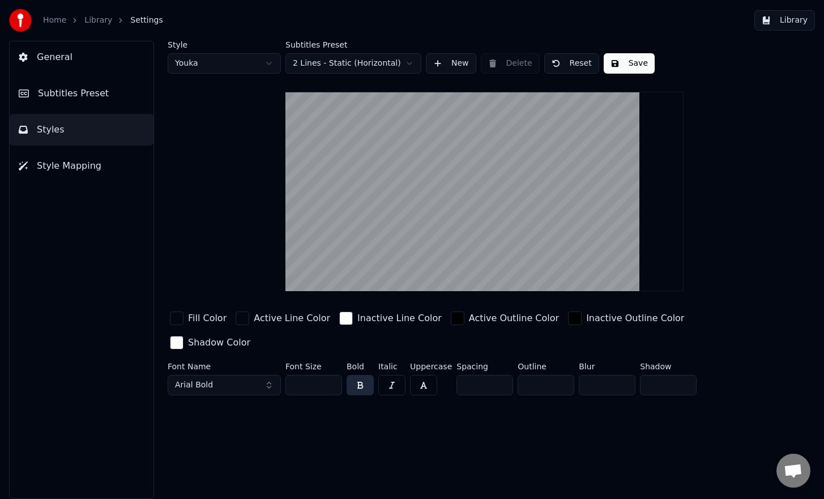
click at [470, 258] on video at bounding box center [484, 191] width 398 height 199
drag, startPoint x: 488, startPoint y: 256, endPoint x: 496, endPoint y: 229, distance: 28.1
click at [496, 229] on video at bounding box center [484, 191] width 398 height 199
click at [529, 254] on video at bounding box center [484, 191] width 398 height 199
click at [15, 18] on img at bounding box center [20, 20] width 23 height 23
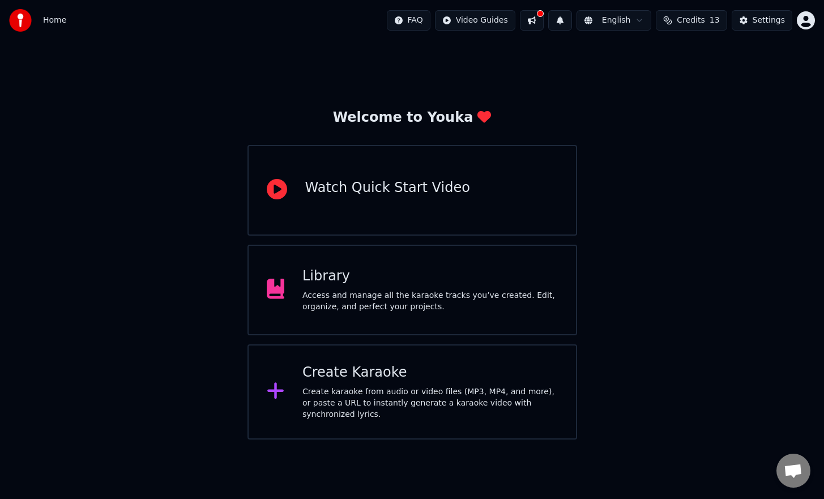
click at [432, 308] on div "Access and manage all the karaoke tracks you’ve created. Edit, organize, and pe…" at bounding box center [429, 301] width 255 height 23
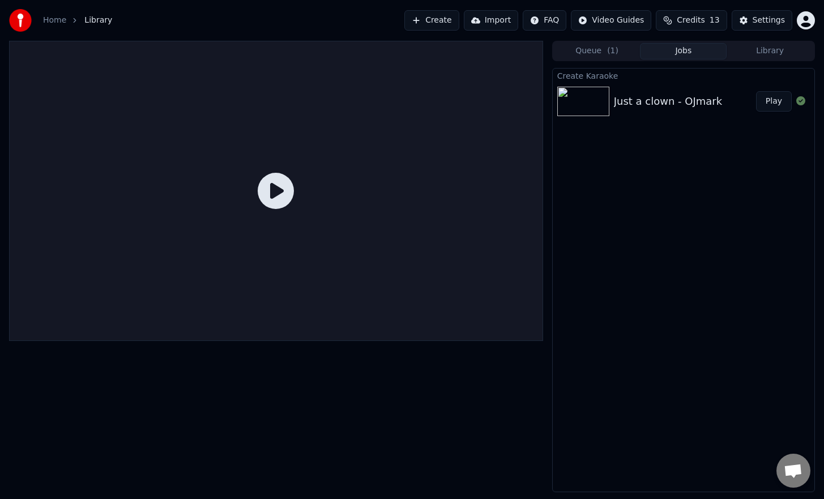
click at [581, 106] on img at bounding box center [583, 101] width 52 height 29
click at [778, 106] on button "Play" at bounding box center [774, 101] width 36 height 20
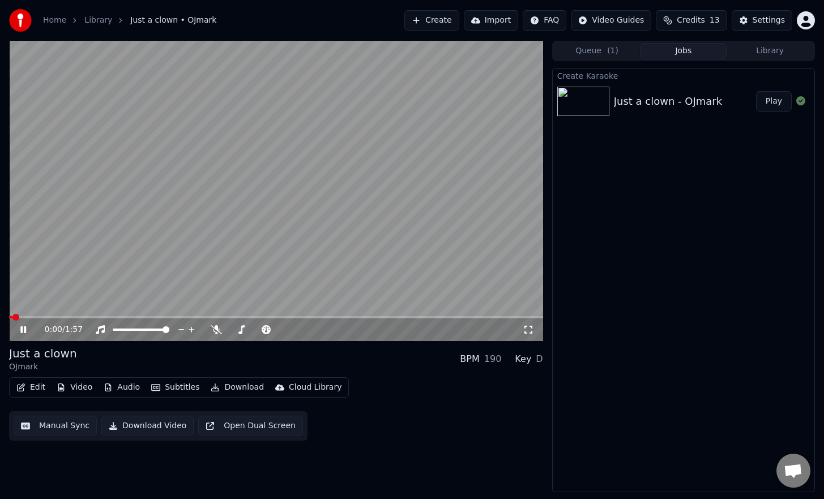
click at [23, 327] on icon at bounding box center [31, 329] width 27 height 9
click at [165, 387] on button "Subtitles" at bounding box center [175, 387] width 57 height 16
click at [205, 454] on div "0:00 / 1:57 Just a clown OJmark BPM 190 Key D Edit Video Audio Subtitles Downlo…" at bounding box center [276, 266] width 534 height 451
click at [38, 387] on button "Edit" at bounding box center [31, 387] width 38 height 16
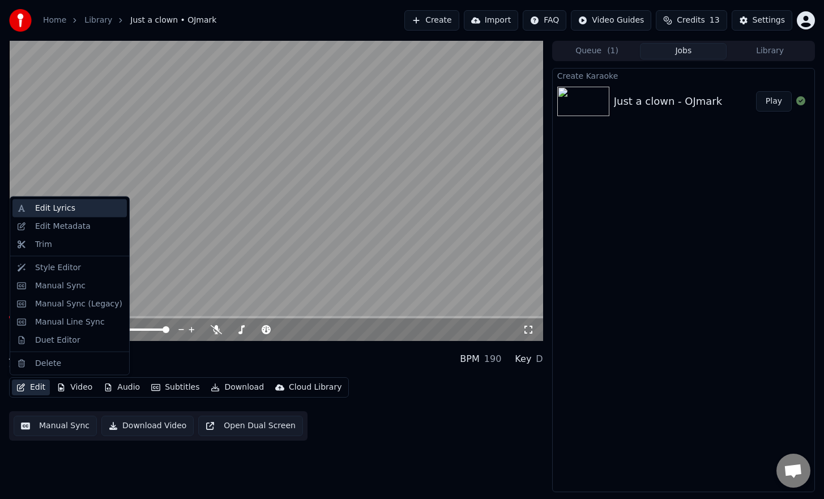
click at [107, 215] on div "Edit Lyrics" at bounding box center [69, 208] width 114 height 18
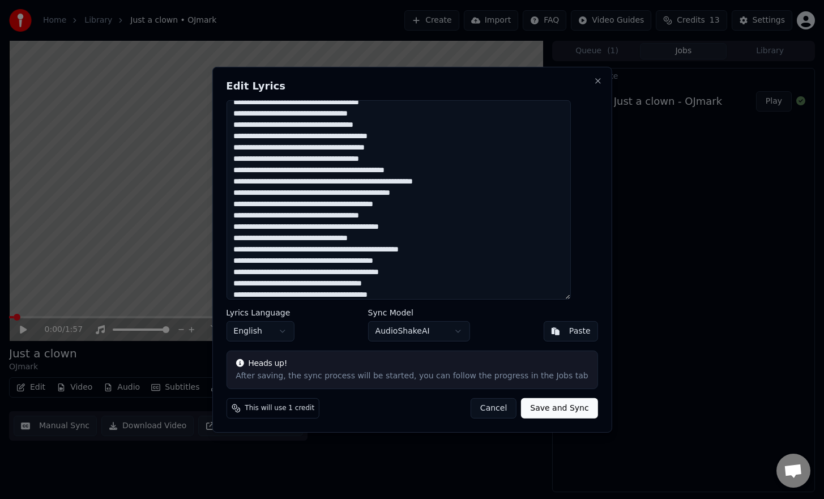
scroll to position [275, 0]
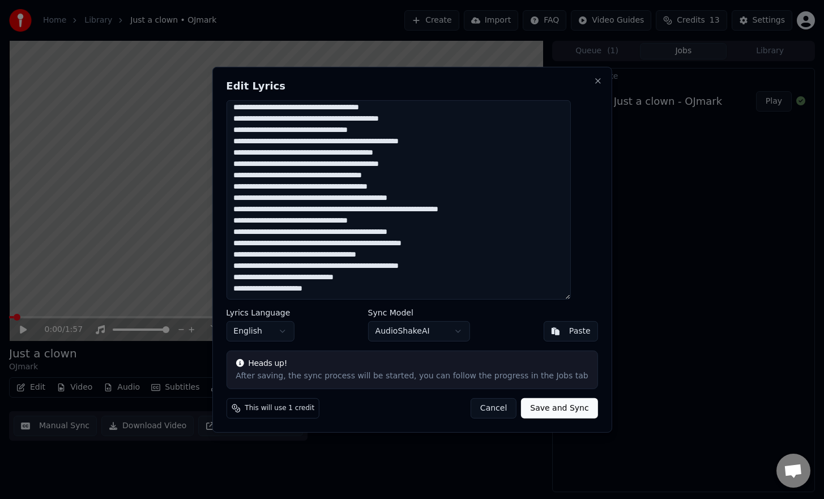
click at [473, 408] on button "Cancel" at bounding box center [493, 408] width 46 height 20
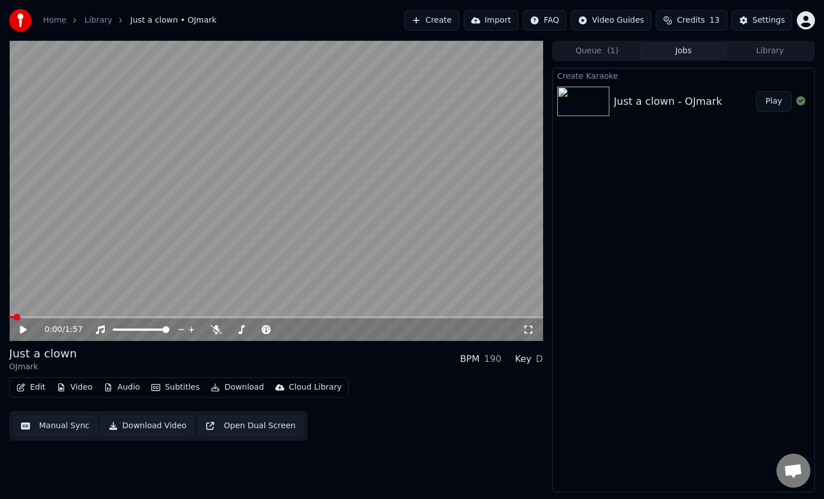
click at [29, 388] on button "Edit" at bounding box center [31, 387] width 38 height 16
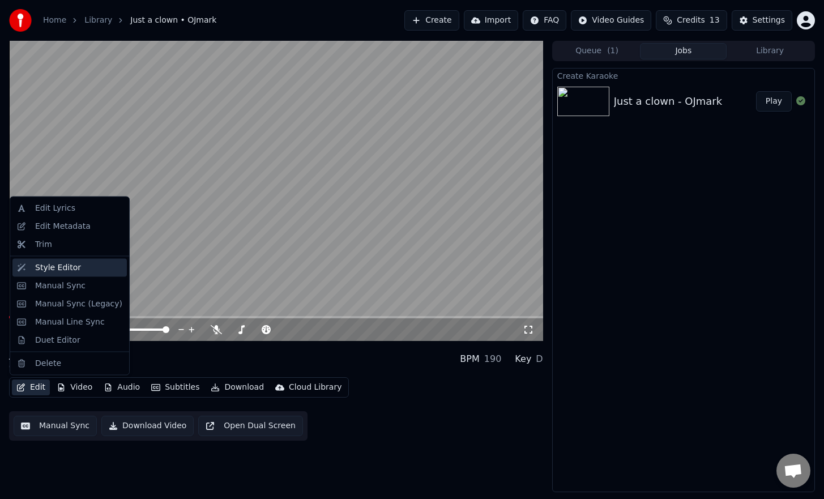
click at [105, 274] on div "Style Editor" at bounding box center [69, 267] width 114 height 18
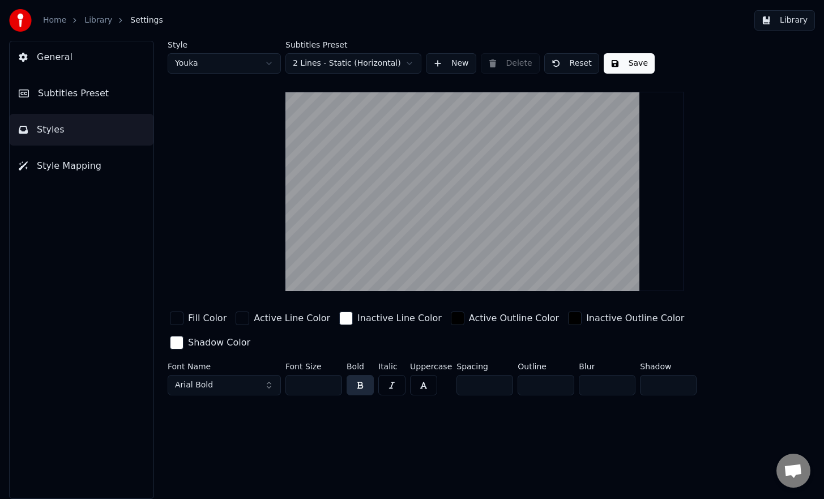
click at [499, 233] on video at bounding box center [484, 191] width 398 height 199
click at [500, 375] on input "*" at bounding box center [484, 385] width 57 height 20
click at [499, 375] on input "*" at bounding box center [484, 385] width 57 height 20
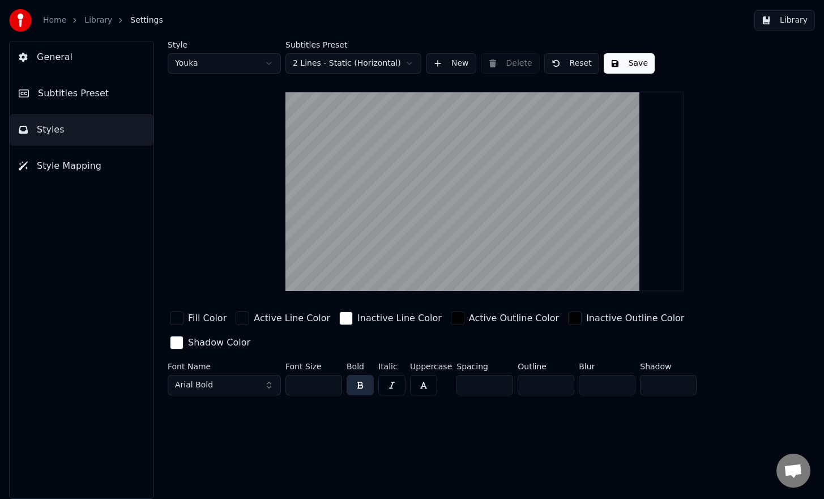
click at [499, 375] on input "*" at bounding box center [484, 385] width 57 height 20
type input "*"
click at [499, 375] on input "*" at bounding box center [484, 385] width 57 height 20
type input "*"
click at [526, 465] on div "Style Youka Subtitles Preset 2 Lines - Static (Horizontal) New Delete Reset Sav…" at bounding box center [484, 270] width 679 height 458
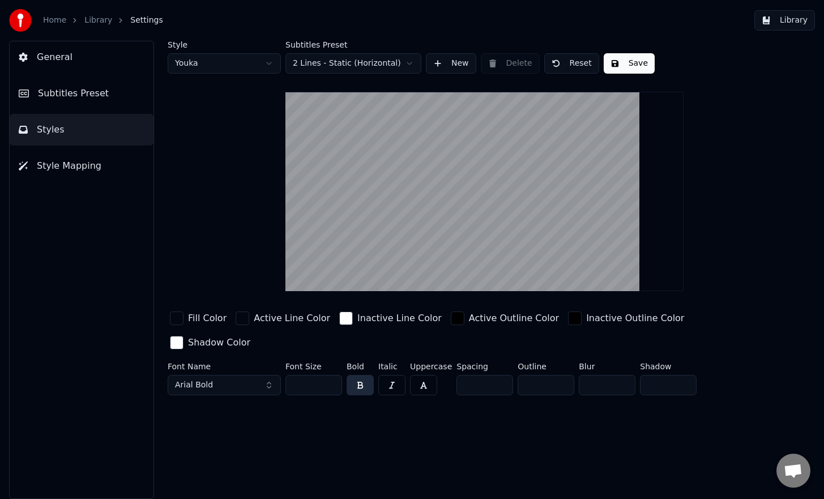
type input "*"
click at [485, 375] on input "*" at bounding box center [484, 385] width 57 height 20
type input "*"
click at [492, 396] on div "Style Youka Subtitles Preset 2 Lines - Static (Horizontal) New Delete Reset Sav…" at bounding box center [484, 270] width 679 height 458
click at [85, 165] on span "Style Mapping" at bounding box center [69, 166] width 65 height 14
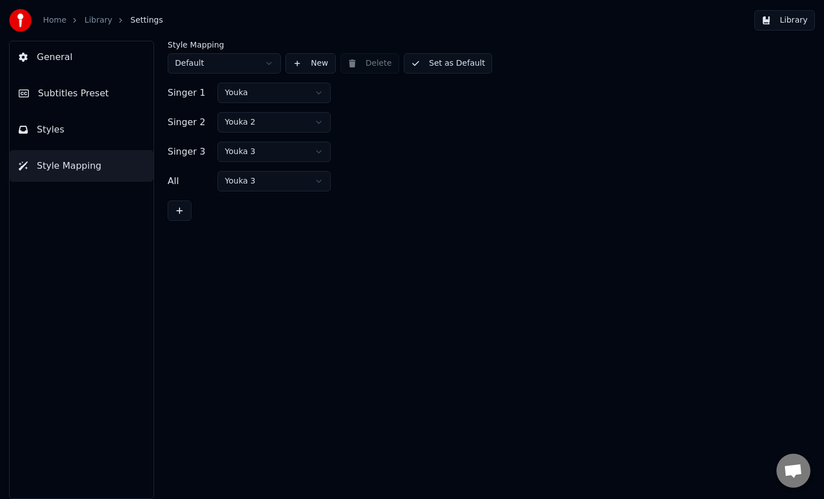
click at [16, 15] on img at bounding box center [20, 20] width 23 height 23
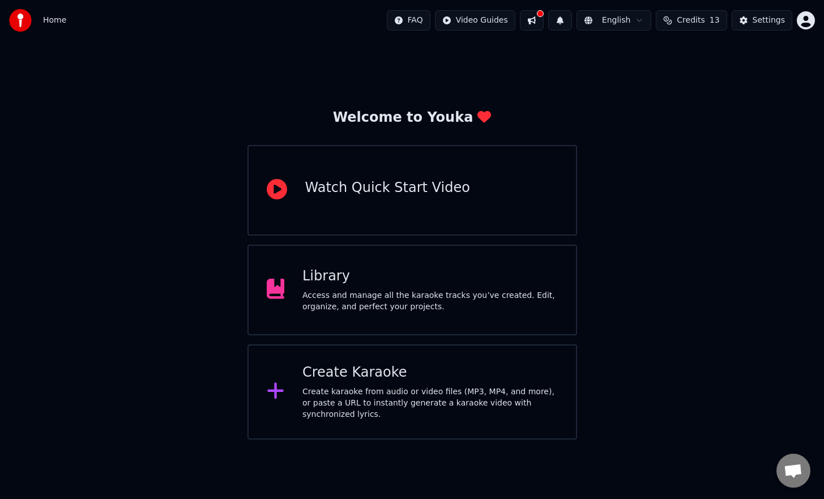
click at [460, 310] on div "Access and manage all the karaoke tracks you’ve created. Edit, organize, and pe…" at bounding box center [429, 301] width 255 height 23
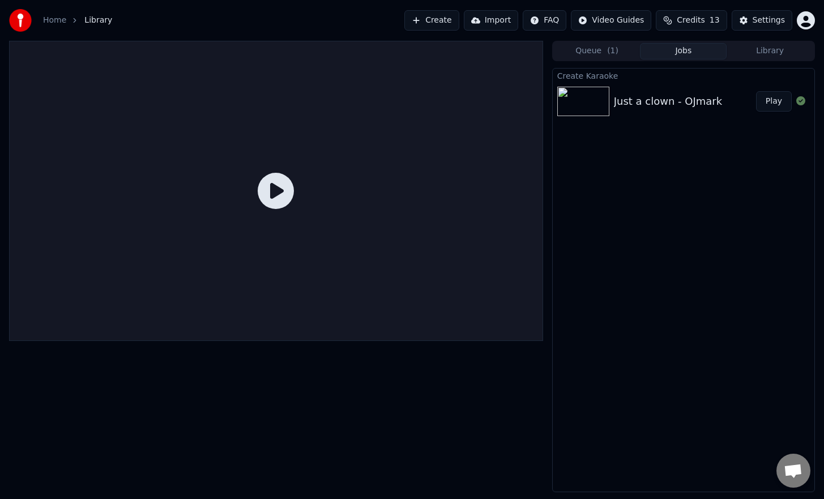
click at [771, 102] on button "Play" at bounding box center [774, 101] width 36 height 20
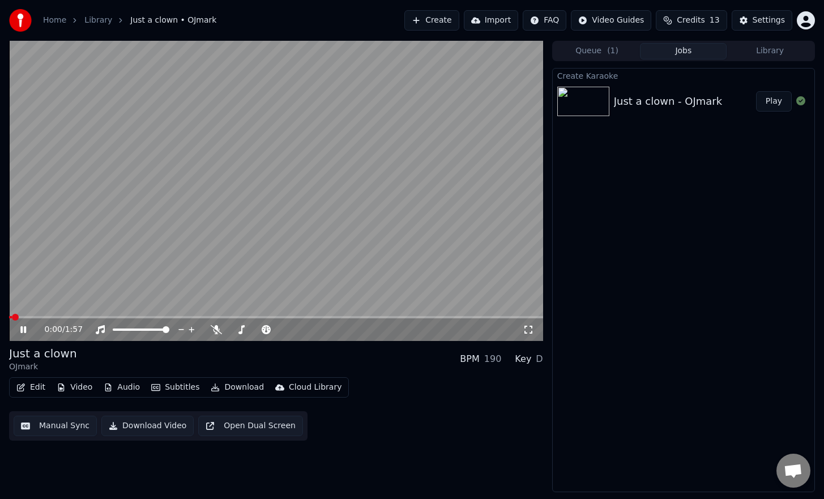
click at [23, 329] on icon at bounding box center [31, 329] width 27 height 9
click at [170, 426] on button "Download Video" at bounding box center [147, 425] width 92 height 20
